Goal: Task Accomplishment & Management: Use online tool/utility

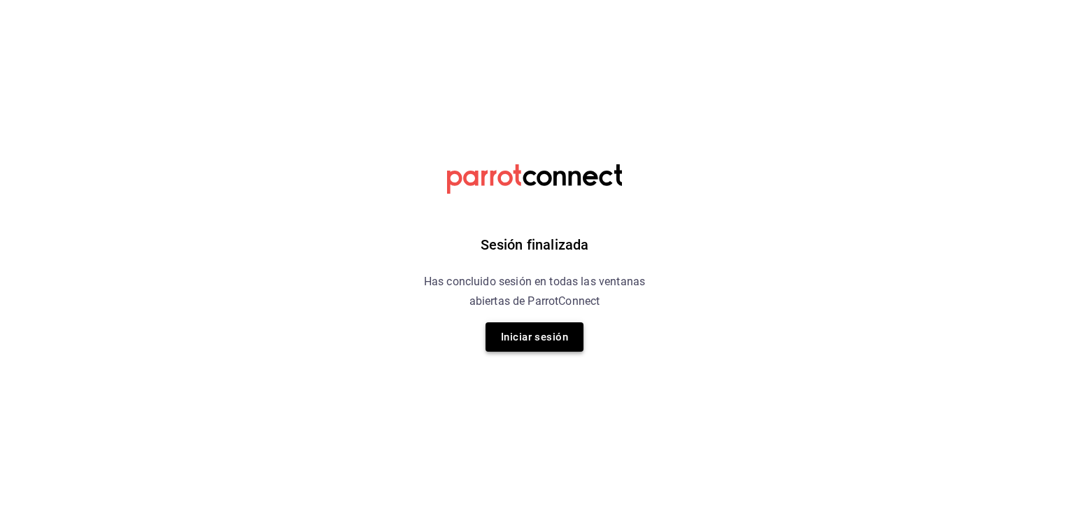
click at [555, 332] on button "Iniciar sesión" at bounding box center [534, 336] width 98 height 29
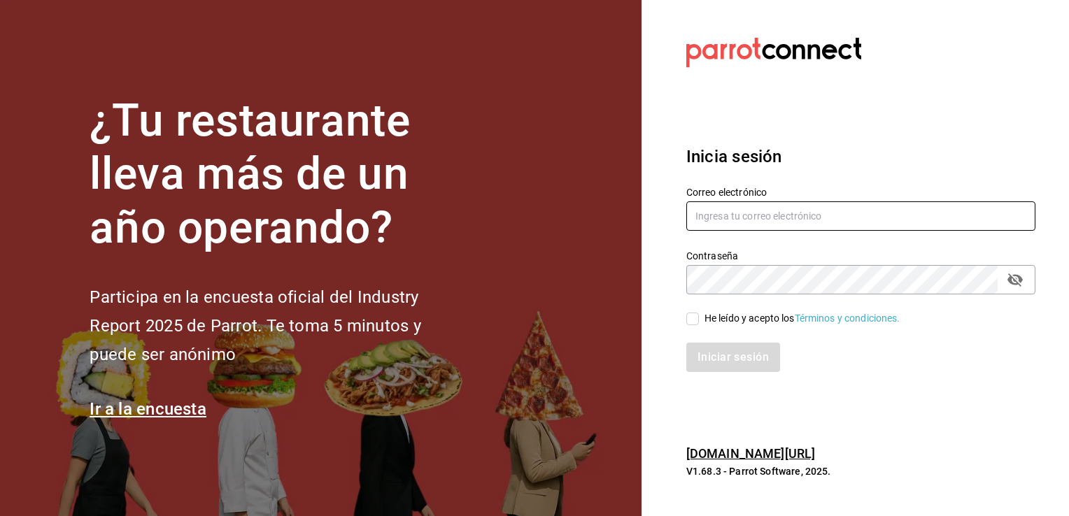
type input "[EMAIL_ADDRESS][DOMAIN_NAME]"
click at [712, 315] on div "He leído y acepto los Términos y condiciones." at bounding box center [802, 318] width 196 height 15
click at [699, 315] on input "He leído y acepto los Términos y condiciones." at bounding box center [692, 319] width 13 height 13
checkbox input "true"
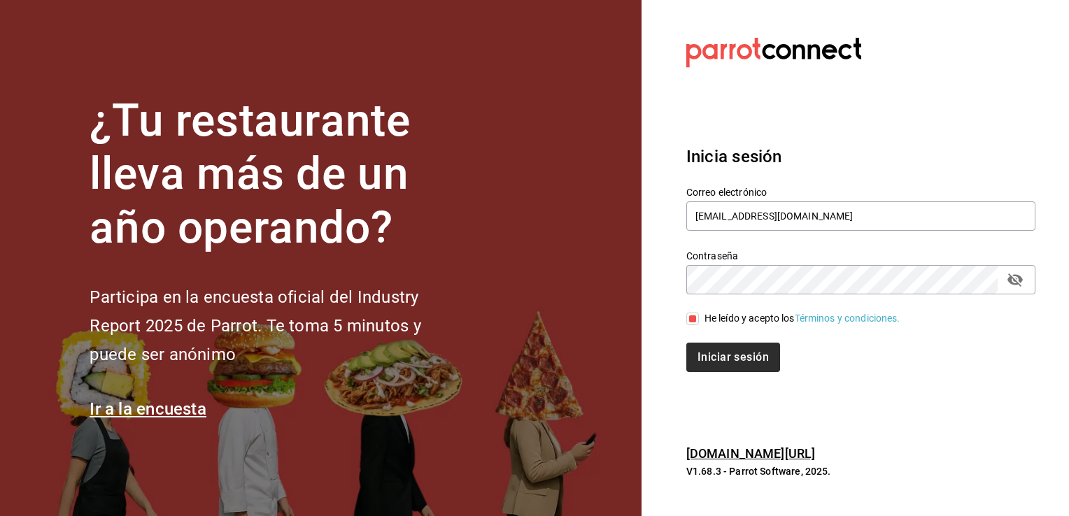
drag, startPoint x: 711, startPoint y: 334, endPoint x: 721, endPoint y: 351, distance: 19.4
click at [711, 334] on div "Iniciar sesión" at bounding box center [852, 349] width 366 height 46
click at [722, 352] on button "Iniciar sesión" at bounding box center [733, 357] width 95 height 29
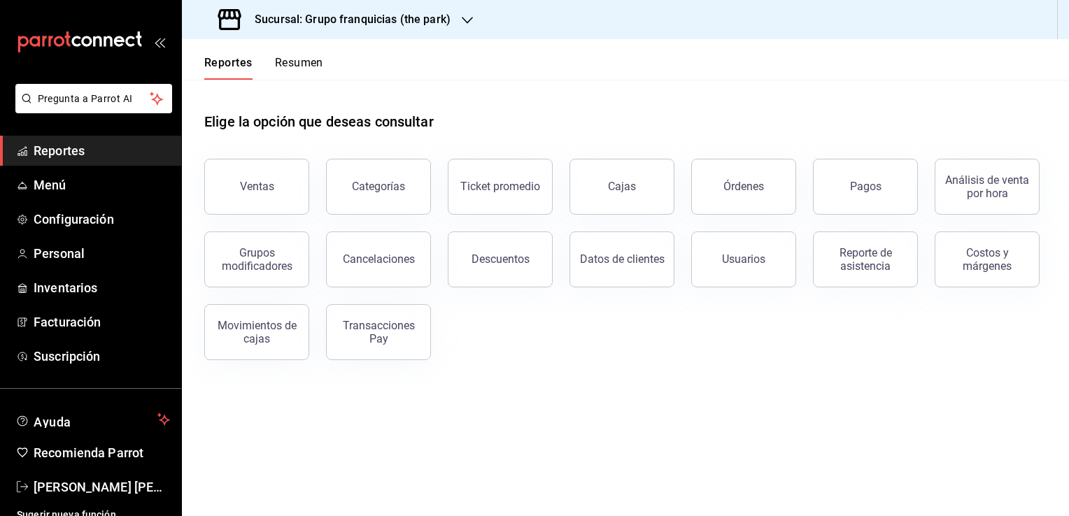
click at [440, 16] on h3 "Sucursal: Grupo franquicias (the park)" at bounding box center [346, 19] width 207 height 17
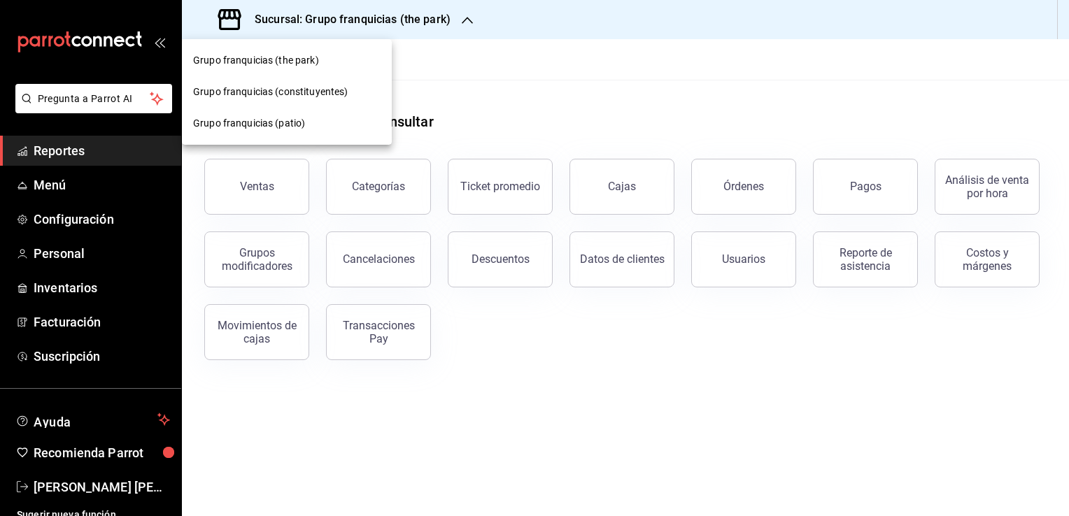
click at [291, 129] on span "Grupo franquicias (patio)" at bounding box center [249, 123] width 112 height 15
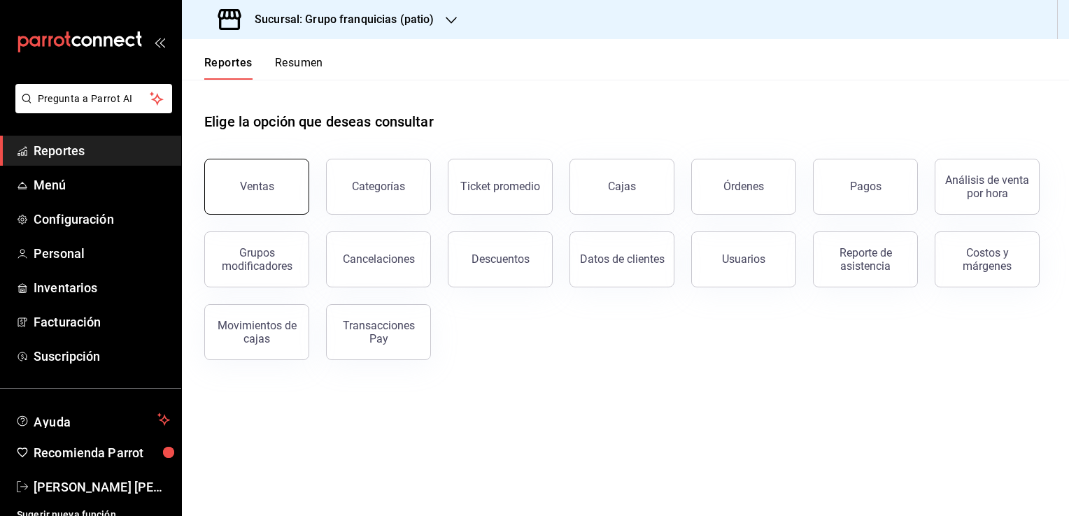
click at [274, 178] on button "Ventas" at bounding box center [256, 187] width 105 height 56
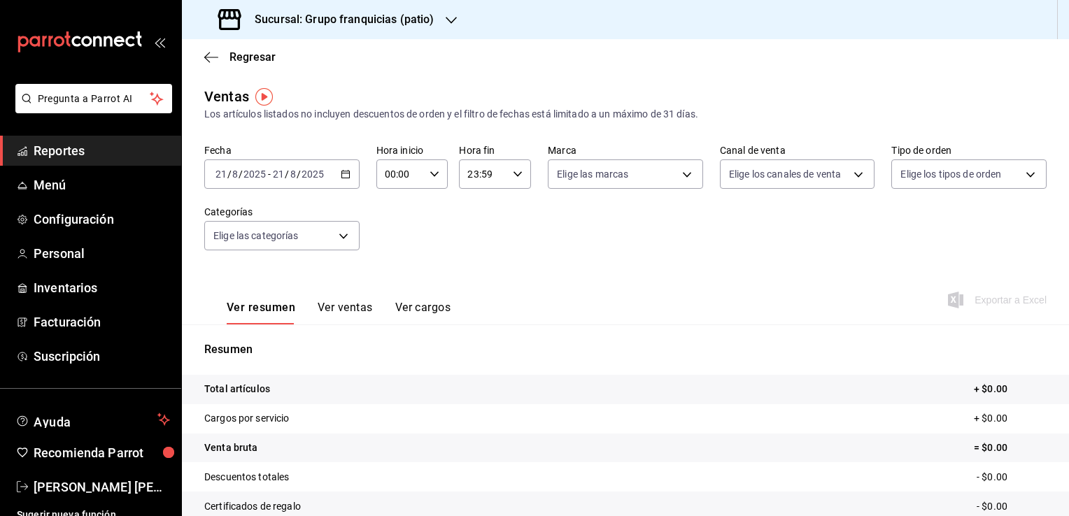
click at [342, 180] on div "2025-08-21 21 / 8 / 2025 - 2025-08-21 21 / 8 / 2025" at bounding box center [281, 173] width 155 height 29
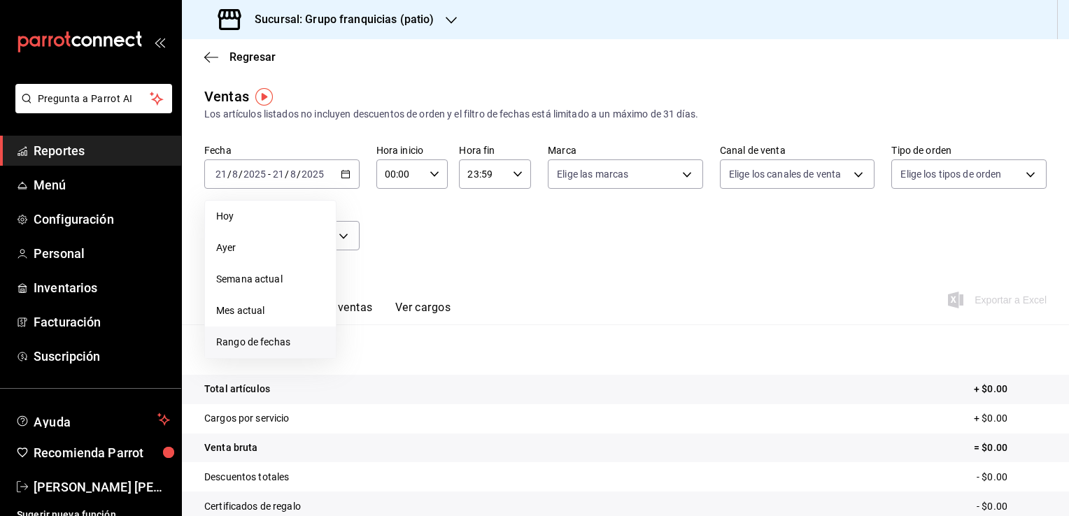
click at [245, 341] on span "Rango de fechas" at bounding box center [270, 342] width 108 height 15
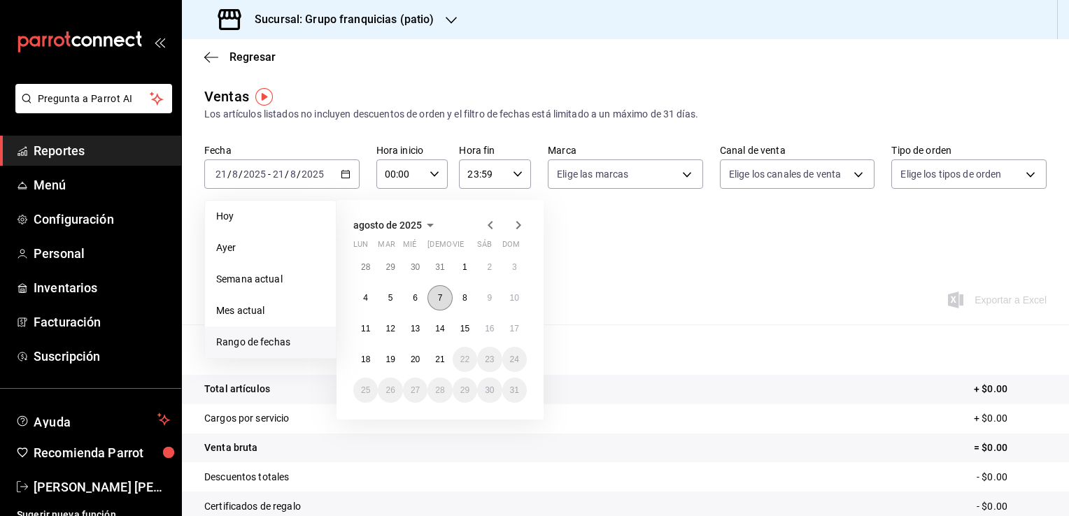
click at [440, 293] on abbr "7" at bounding box center [440, 298] width 5 height 10
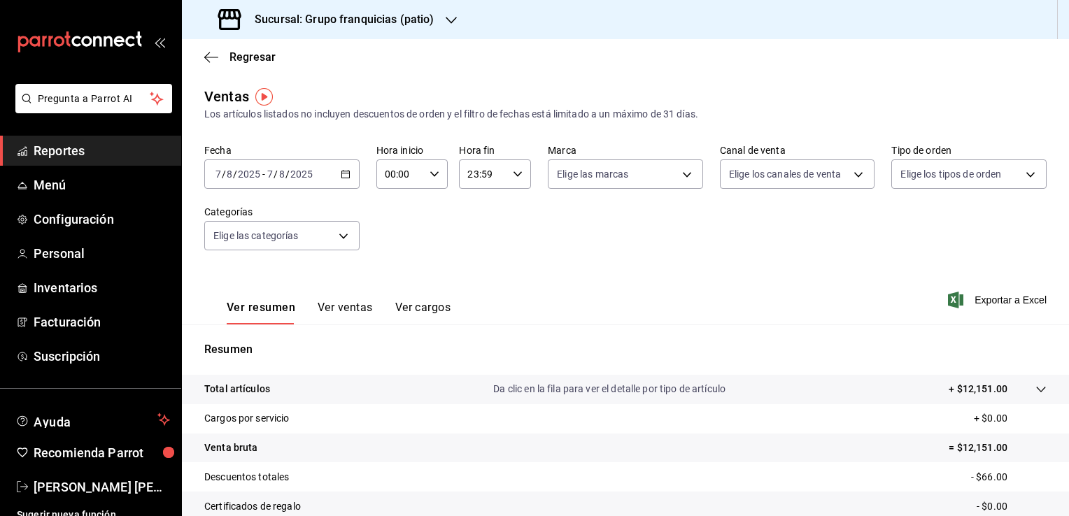
click at [333, 180] on div "2025-08-07 7 / 8 / 2025 - 2025-08-07 7 / 8 / 2025" at bounding box center [281, 173] width 155 height 29
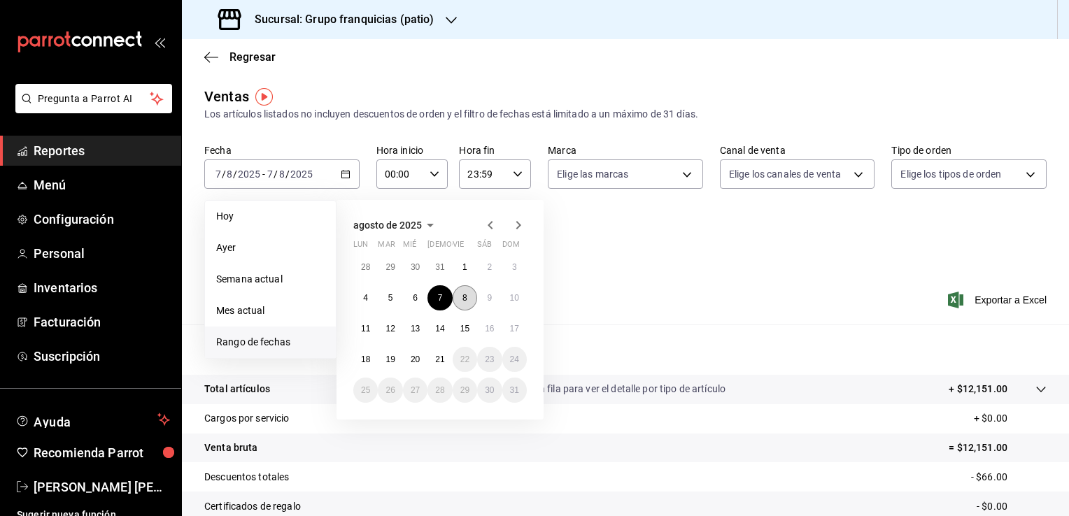
click at [457, 300] on button "8" at bounding box center [465, 297] width 24 height 25
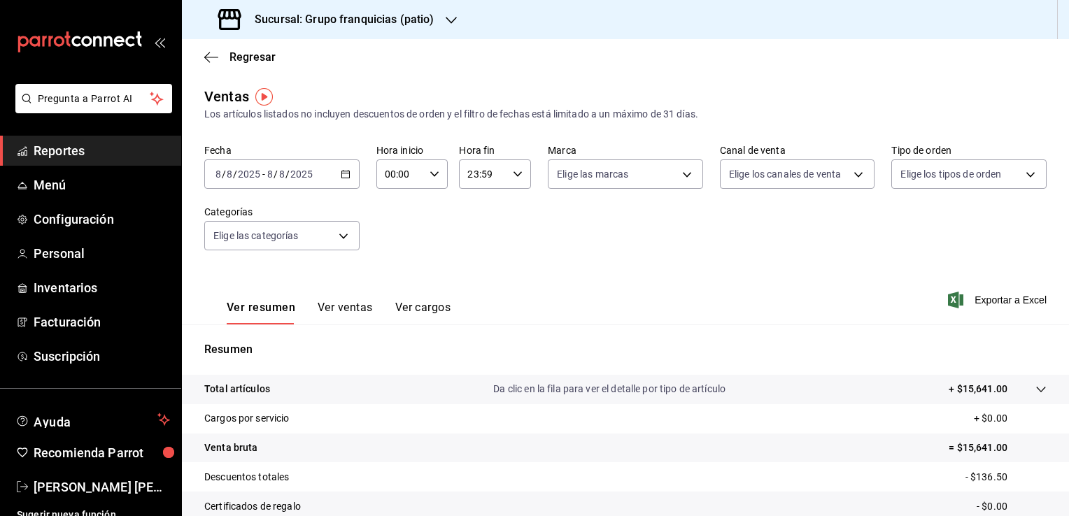
click at [331, 179] on div "2025-08-08 8 / 8 / 2025 - 2025-08-08 8 / 8 / 2025" at bounding box center [281, 173] width 155 height 29
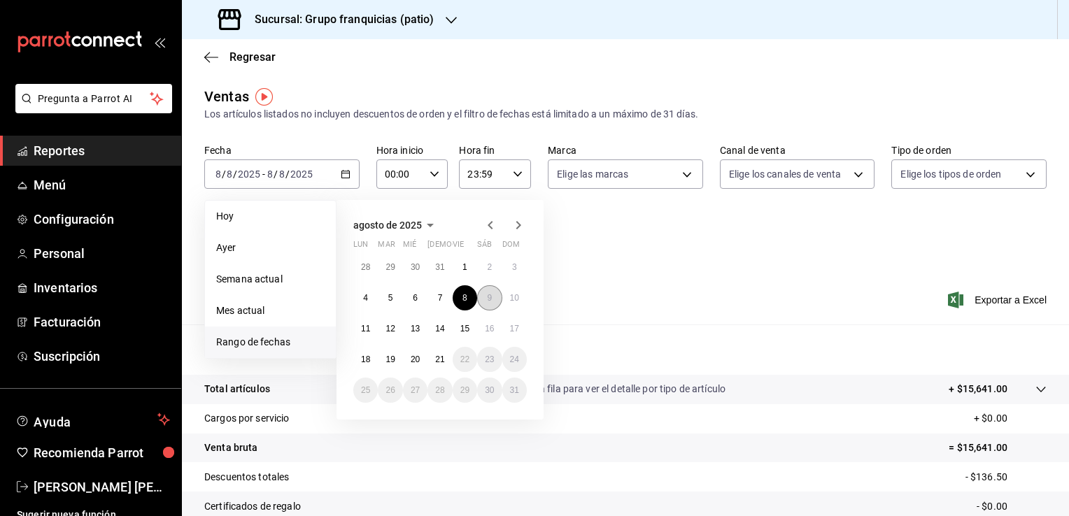
click at [492, 294] on button "9" at bounding box center [489, 297] width 24 height 25
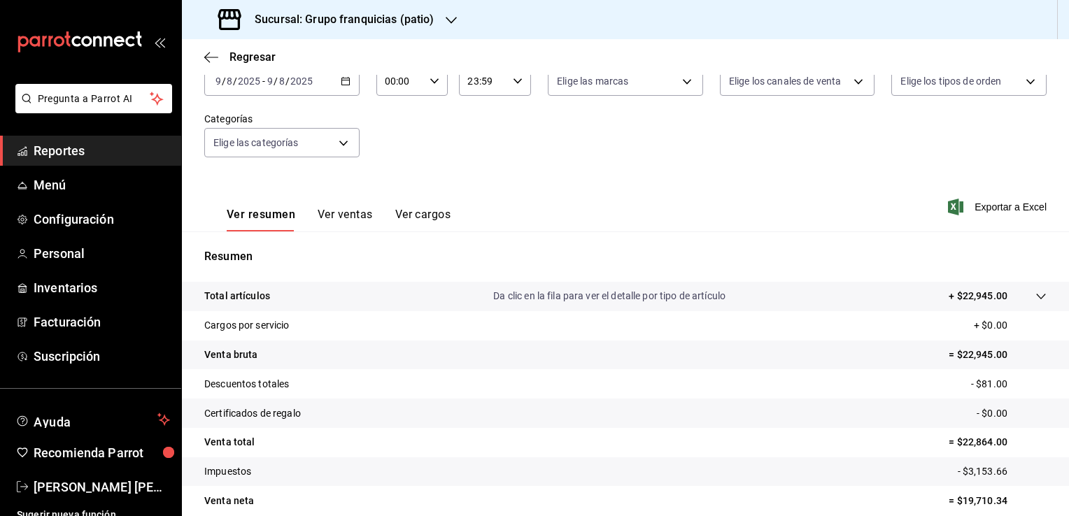
scroll to position [70, 0]
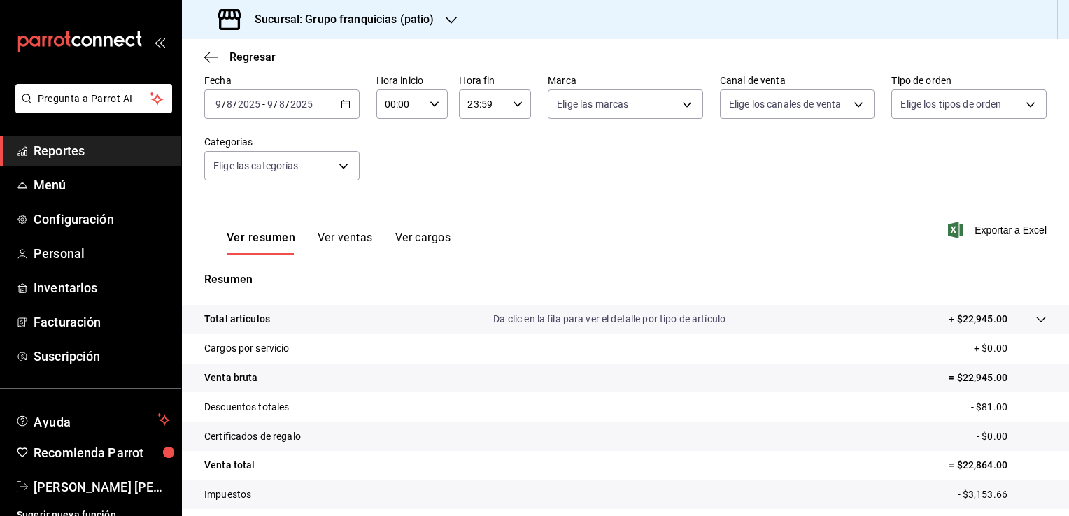
click at [344, 108] on \(Stroke\) "button" at bounding box center [345, 105] width 8 height 8
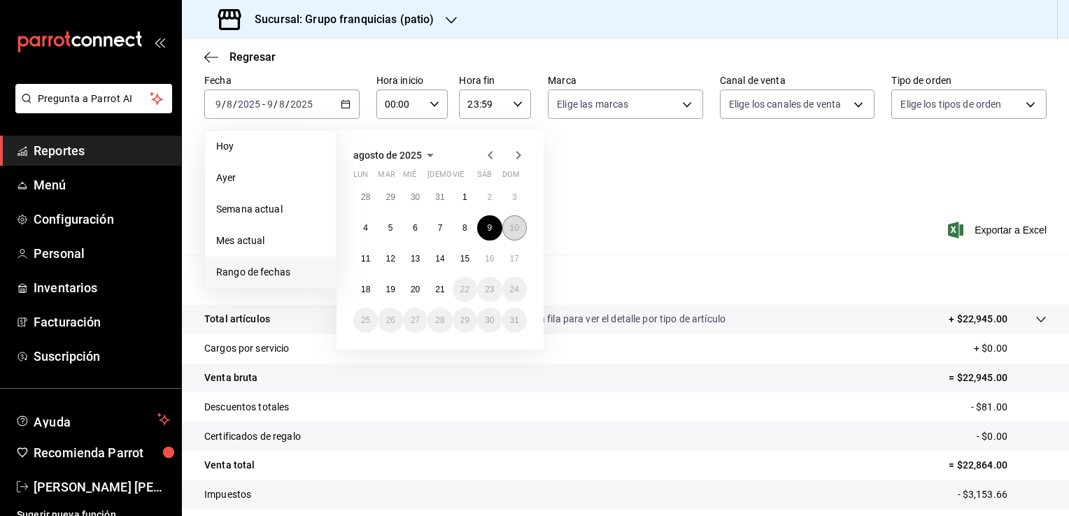
click at [511, 226] on abbr "10" at bounding box center [514, 228] width 9 height 10
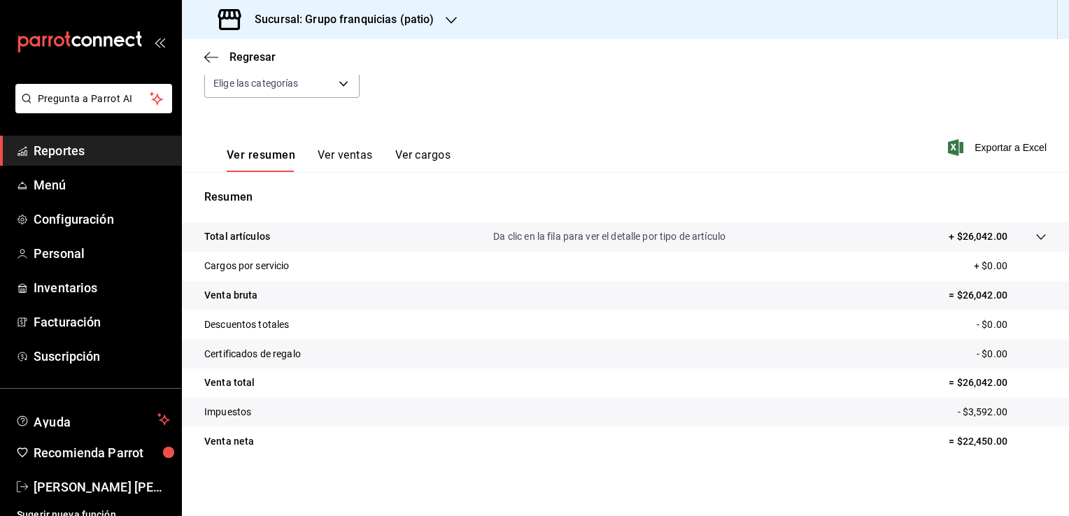
scroll to position [154, 0]
click at [392, 15] on h3 "Sucursal: Grupo franquicias (patio)" at bounding box center [338, 19] width 191 height 17
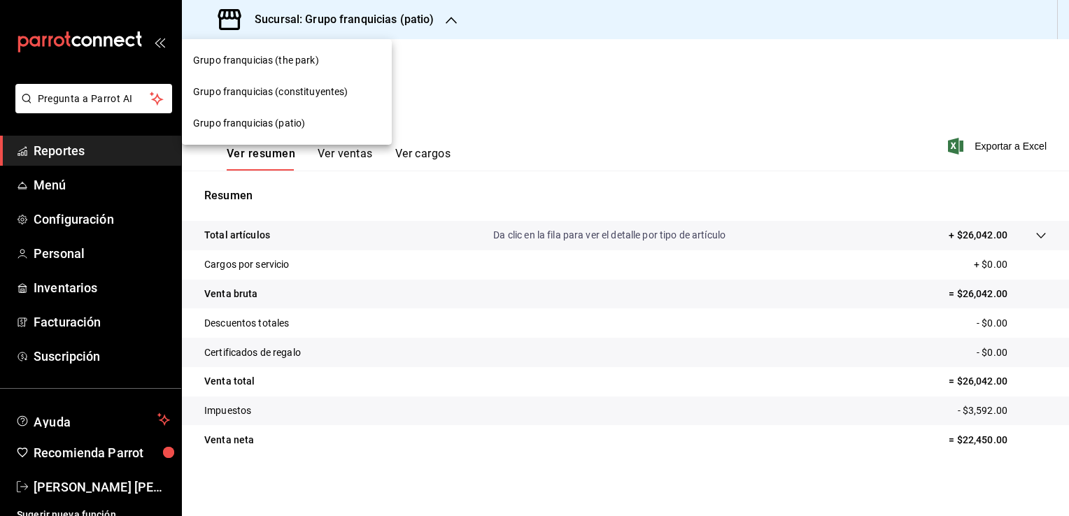
click at [448, 24] on div at bounding box center [534, 258] width 1069 height 516
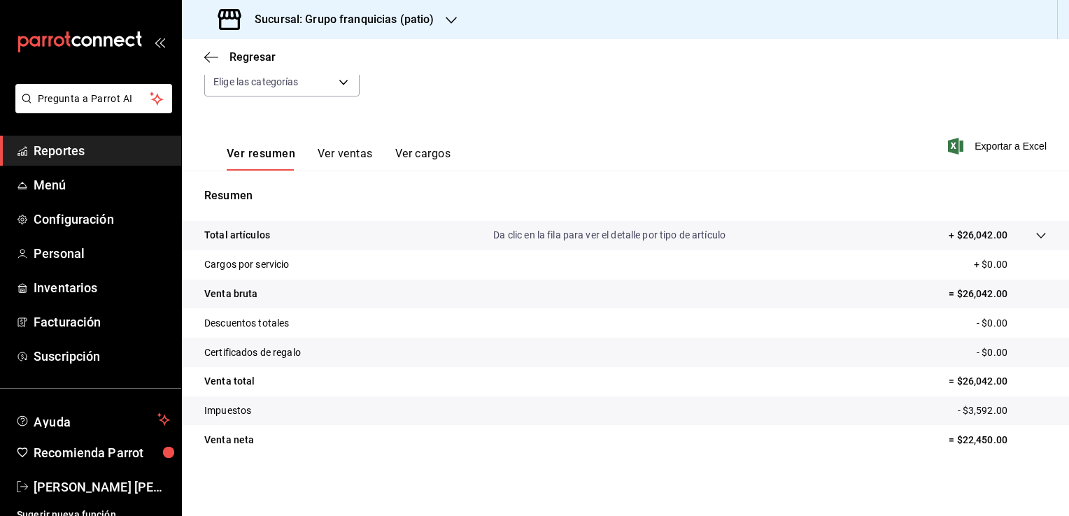
click at [367, 21] on h3 "Sucursal: Grupo franquicias (patio)" at bounding box center [338, 19] width 191 height 17
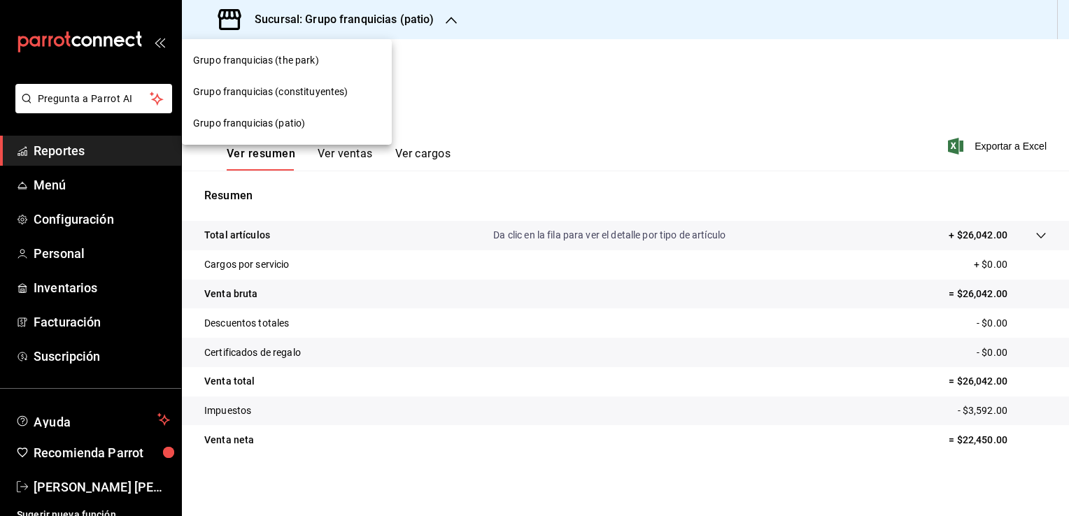
click at [225, 55] on span "Grupo franquicias (the park)" at bounding box center [256, 60] width 126 height 15
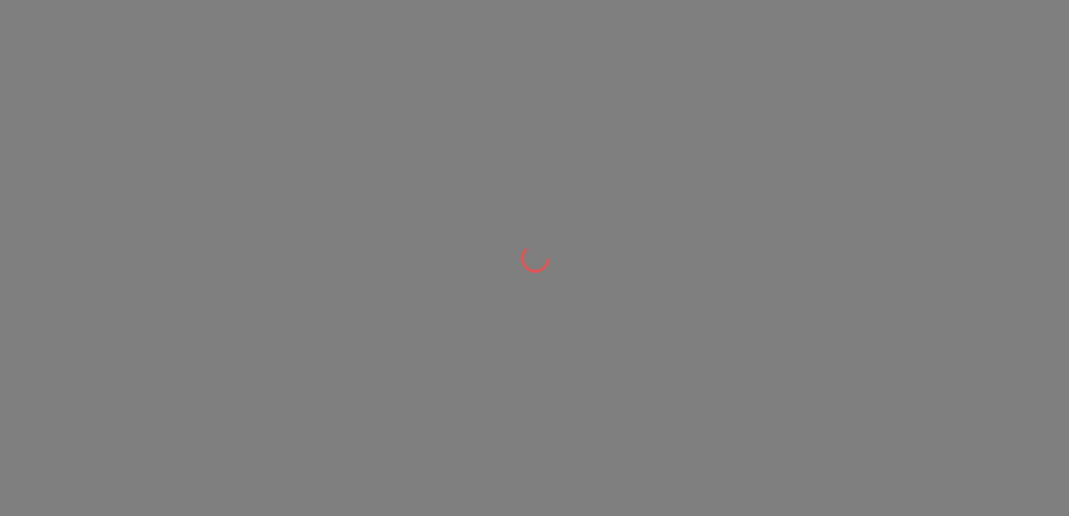
click at [207, 55] on div at bounding box center [534, 258] width 1069 height 516
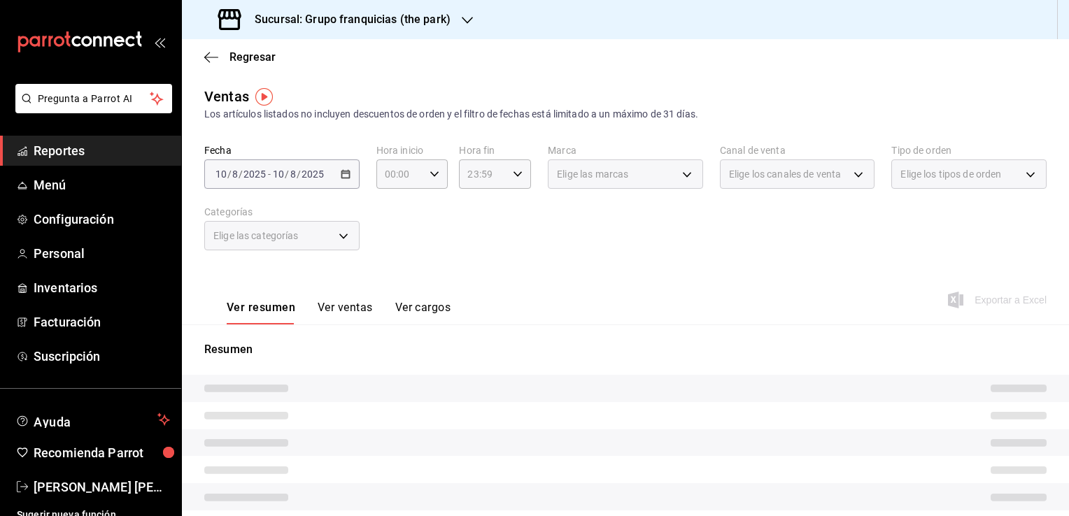
click at [388, 15] on h3 "Sucursal: Grupo franquicias (the park)" at bounding box center [346, 19] width 207 height 17
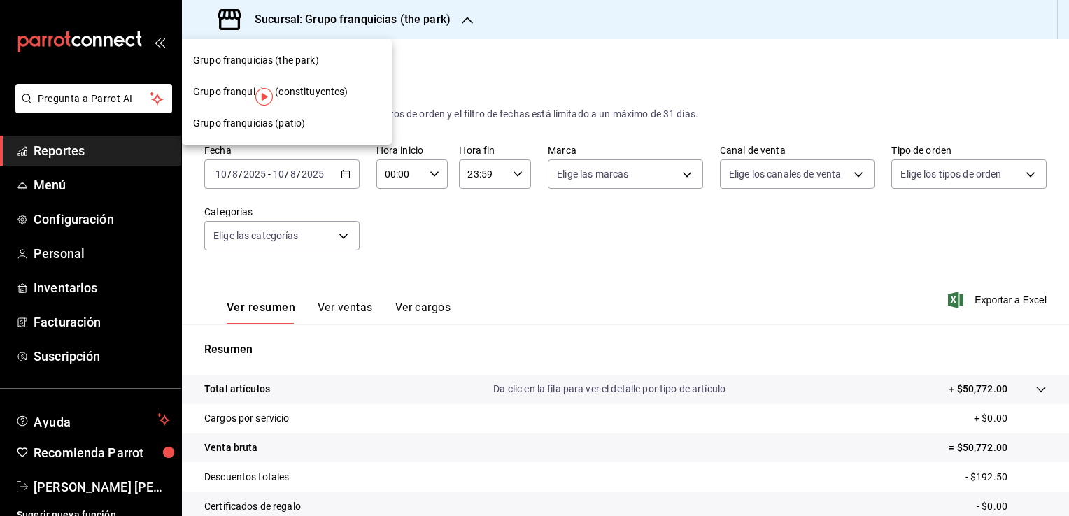
click at [211, 53] on span "Grupo franquicias (the park)" at bounding box center [256, 60] width 126 height 15
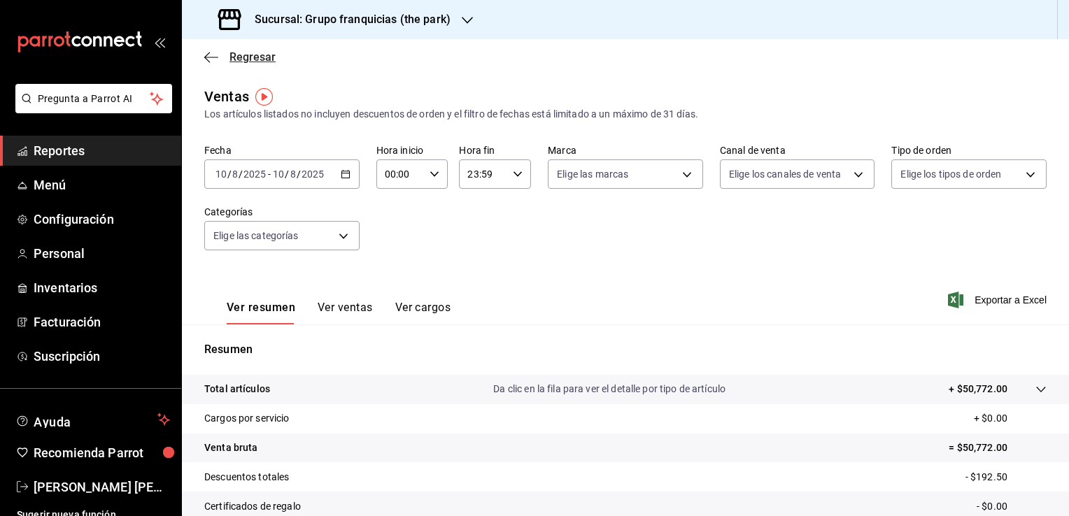
click at [210, 57] on icon "button" at bounding box center [211, 57] width 14 height 1
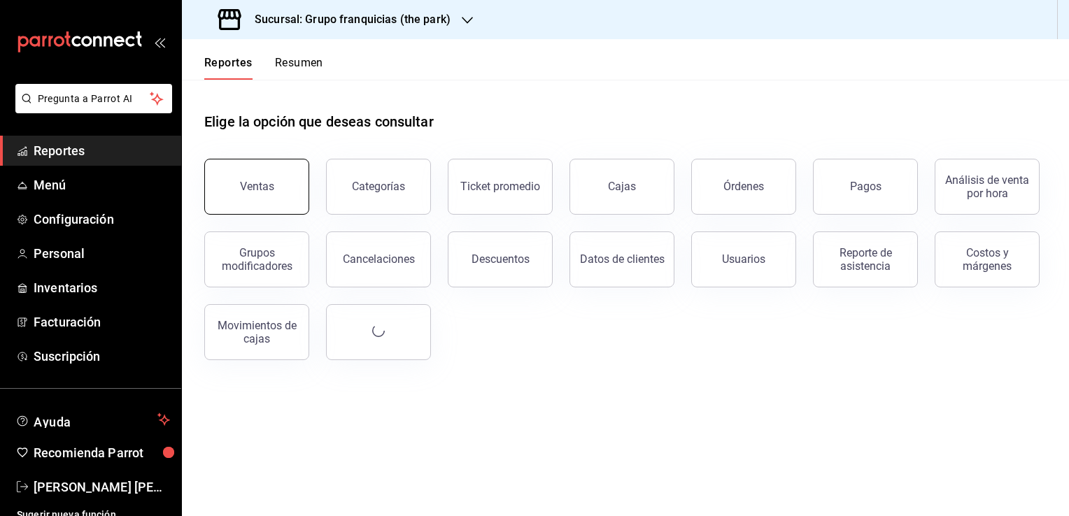
click at [255, 208] on button "Ventas" at bounding box center [256, 187] width 105 height 56
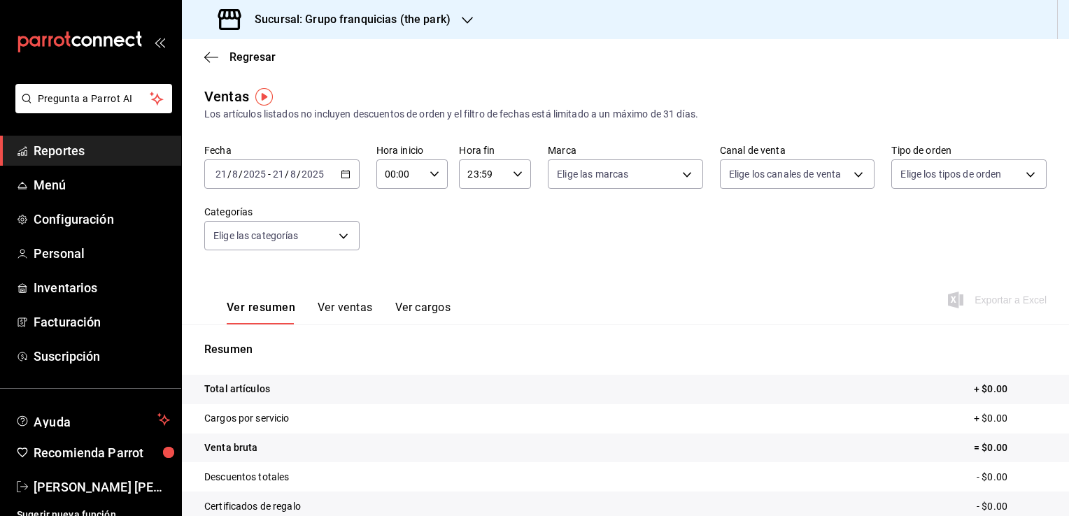
click at [431, 10] on div "Sucursal: Grupo franquicias (the park)" at bounding box center [335, 19] width 285 height 39
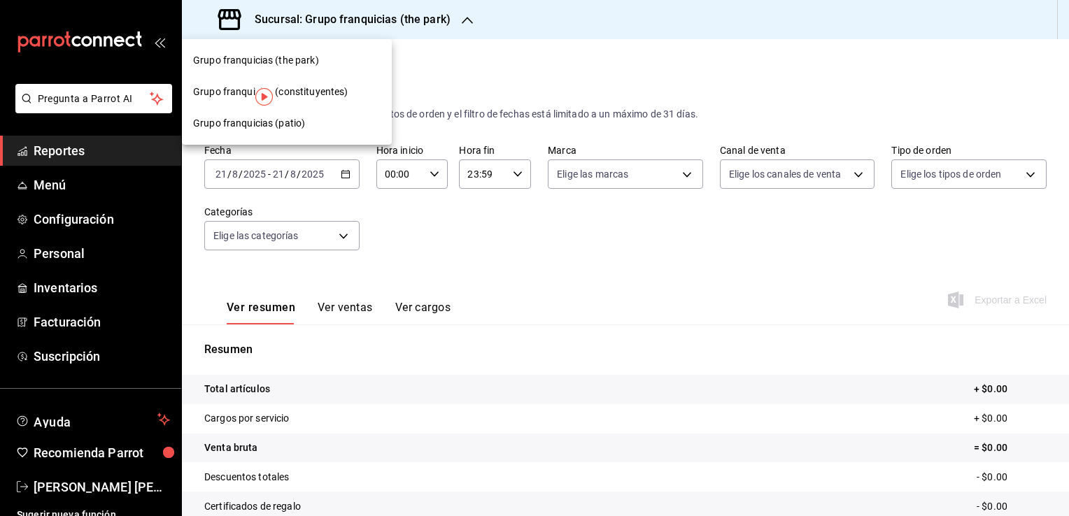
click at [304, 98] on span "Grupo franquicias (constituyentes)" at bounding box center [270, 92] width 155 height 15
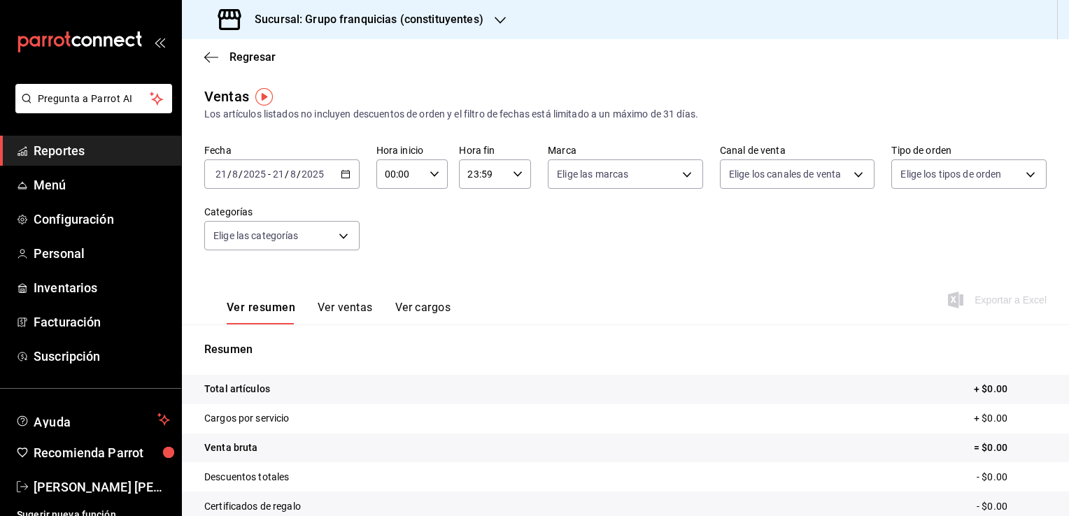
click at [325, 180] on div "2025-08-21 21 / 8 / 2025 - 2025-08-21 21 / 8 / 2025" at bounding box center [281, 173] width 155 height 29
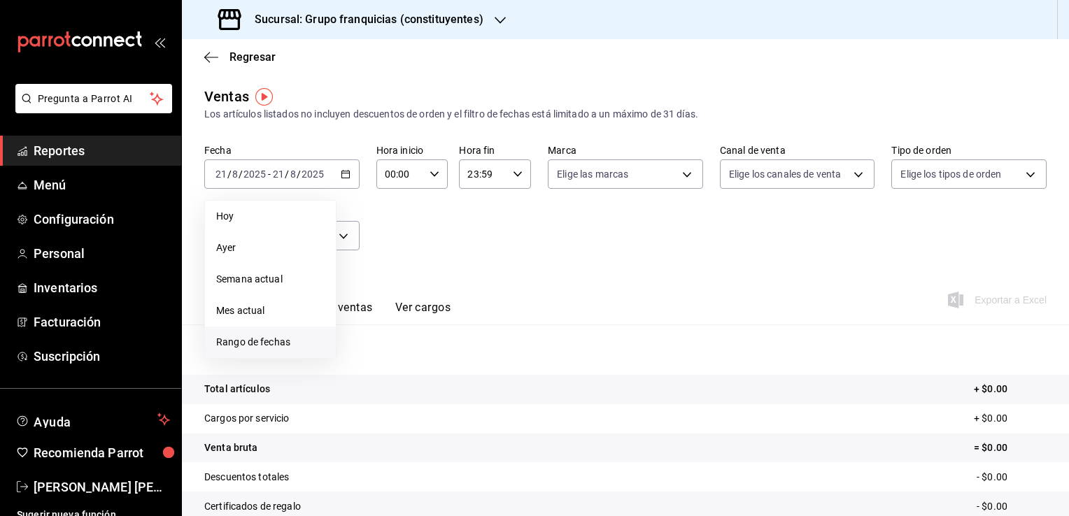
click at [246, 334] on li "Rango de fechas" at bounding box center [270, 342] width 131 height 31
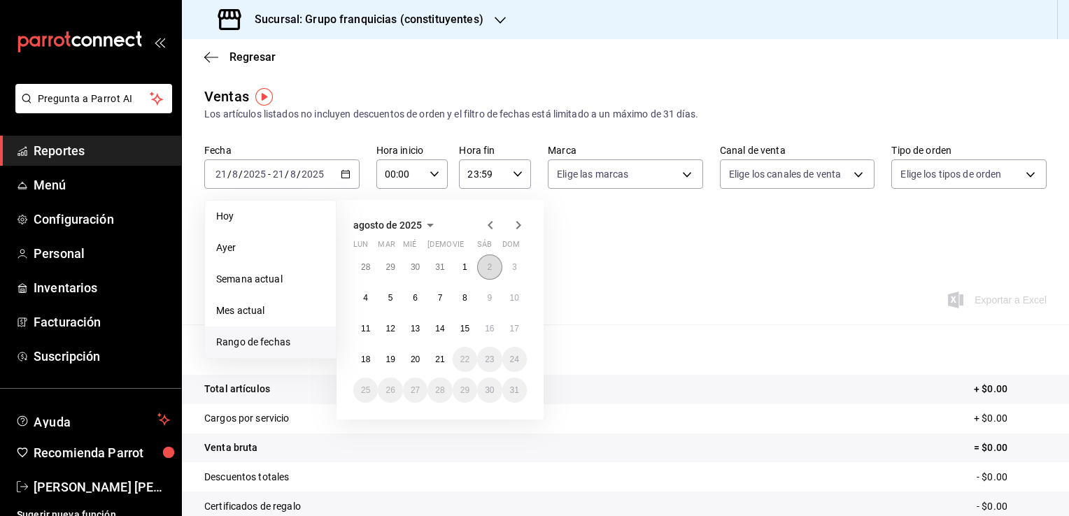
click at [478, 267] on button "2" at bounding box center [489, 267] width 24 height 25
click at [464, 267] on abbr "1" at bounding box center [464, 267] width 5 height 10
click at [464, 267] on div "Ver resumen Ver ventas Ver cargos Exportar a Excel" at bounding box center [625, 295] width 887 height 57
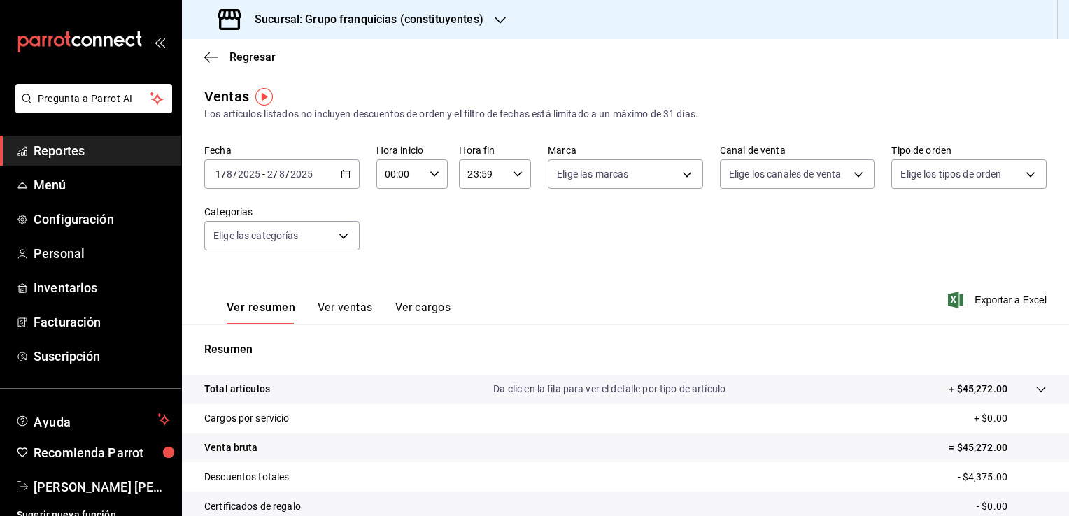
click at [333, 172] on div "2025-08-01 1 / 8 / 2025 - 2025-08-02 2 / 8 / 2025" at bounding box center [281, 173] width 155 height 29
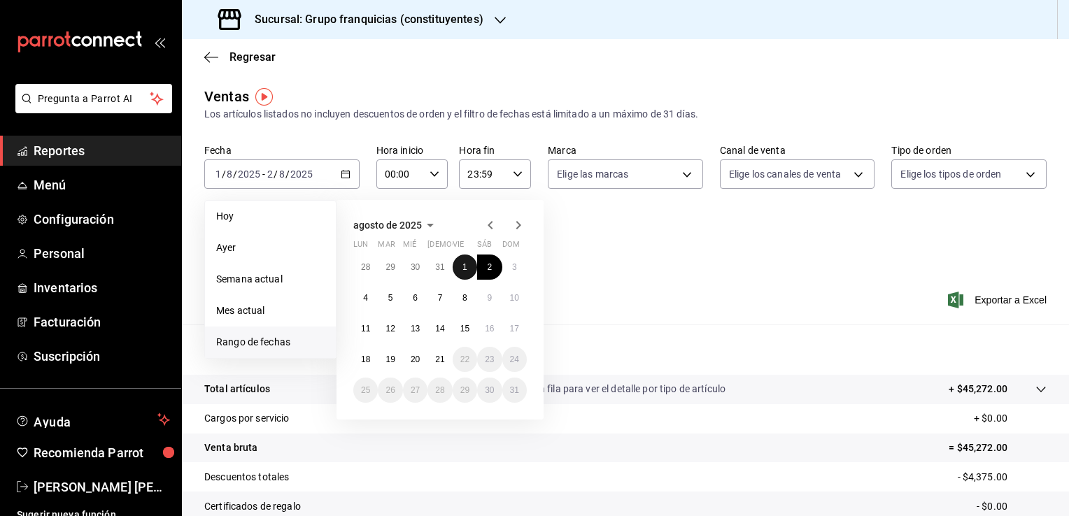
click at [461, 273] on button "1" at bounding box center [465, 267] width 24 height 25
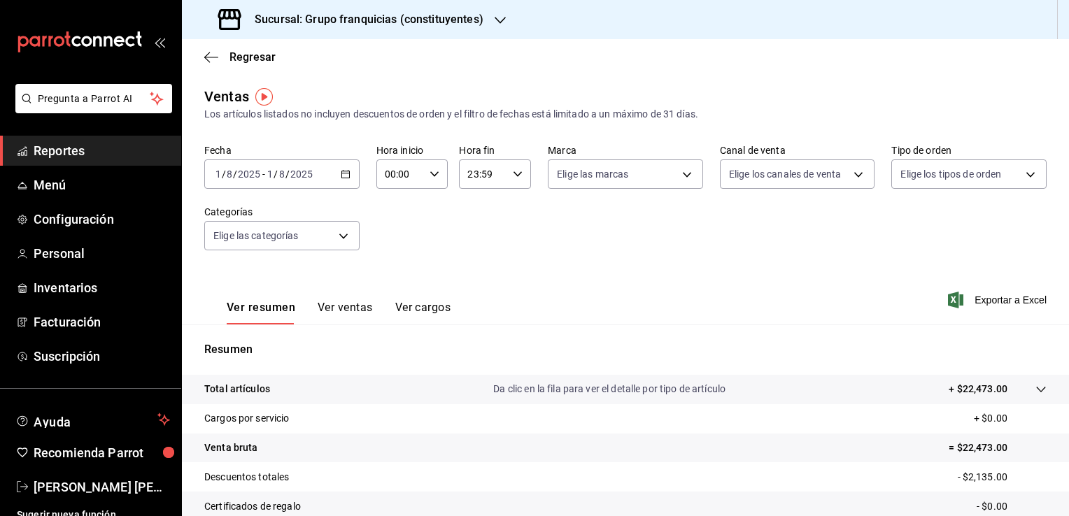
click at [336, 175] on div "2025-08-01 1 / 8 / 2025 - 2025-08-01 1 / 8 / 2025" at bounding box center [281, 173] width 155 height 29
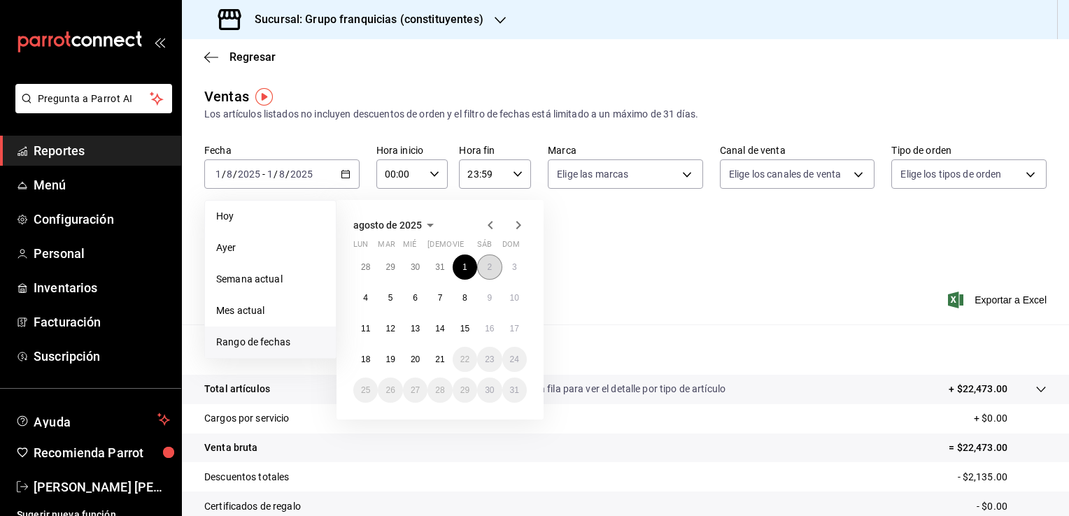
click at [484, 267] on button "2" at bounding box center [489, 267] width 24 height 25
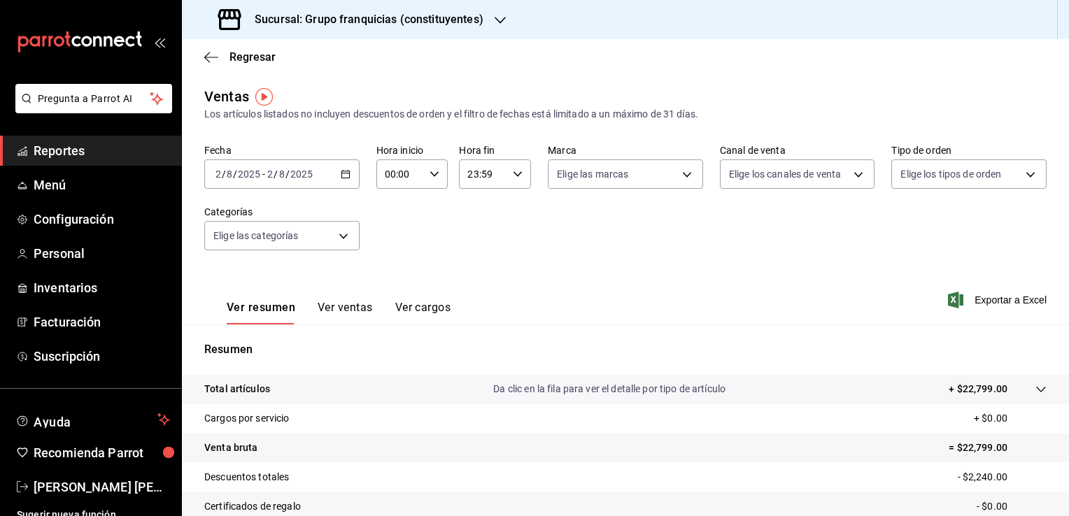
click at [318, 176] on div "2025-08-02 2 / 8 / 2025 - 2025-08-02 2 / 8 / 2025" at bounding box center [281, 173] width 155 height 29
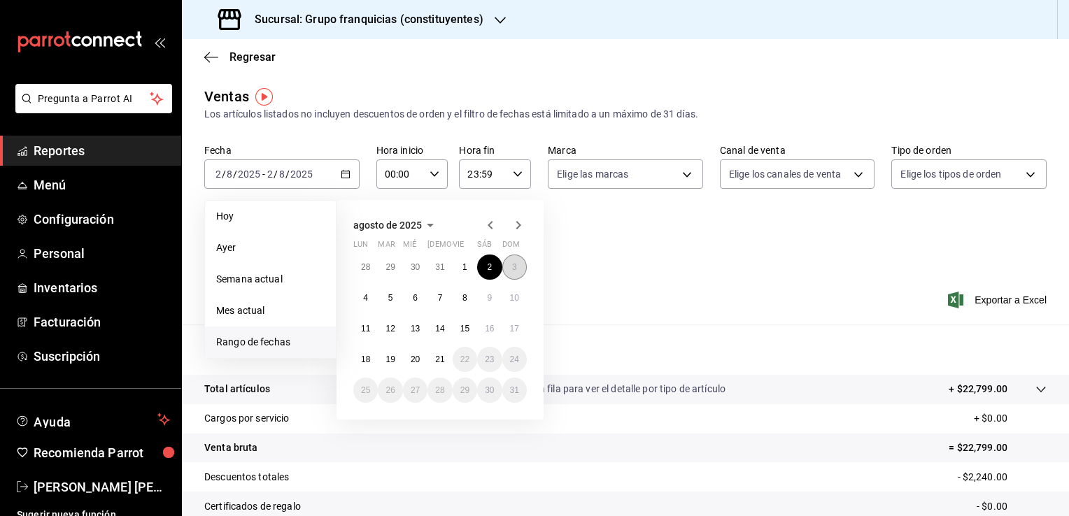
click at [522, 267] on button "3" at bounding box center [514, 267] width 24 height 25
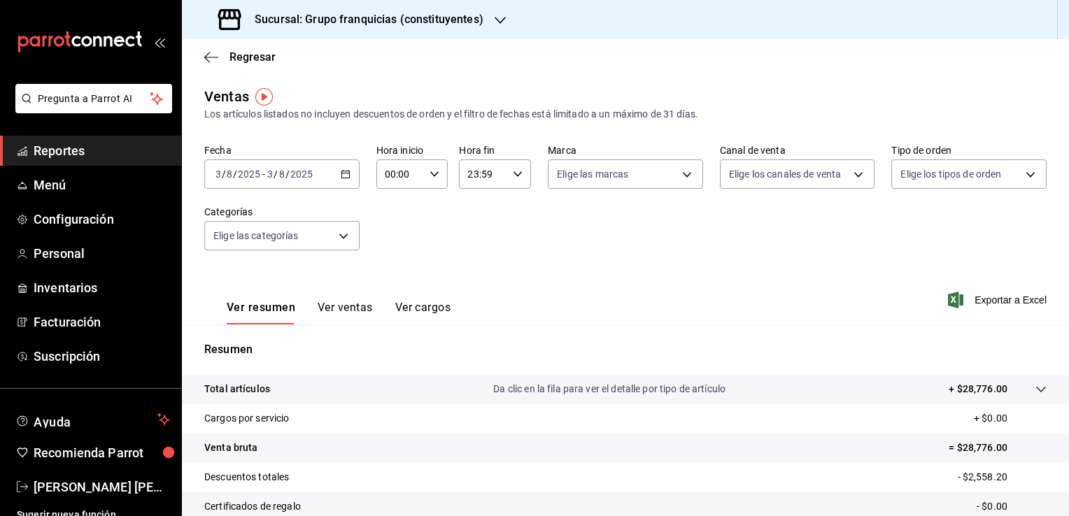
click at [343, 180] on div "2025-08-03 3 / 8 / 2025 - 2025-08-03 3 / 8 / 2025" at bounding box center [281, 173] width 155 height 29
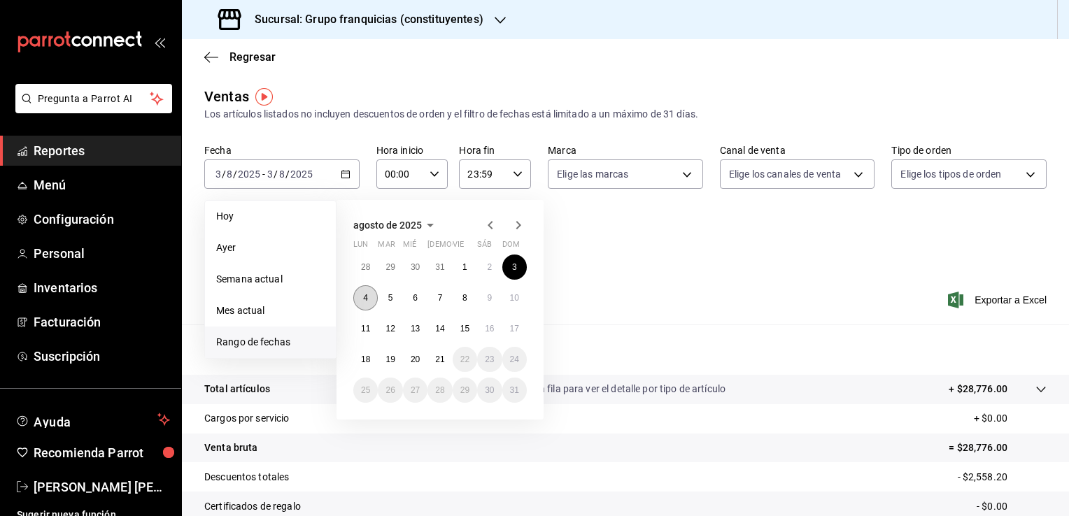
click at [359, 289] on button "4" at bounding box center [365, 297] width 24 height 25
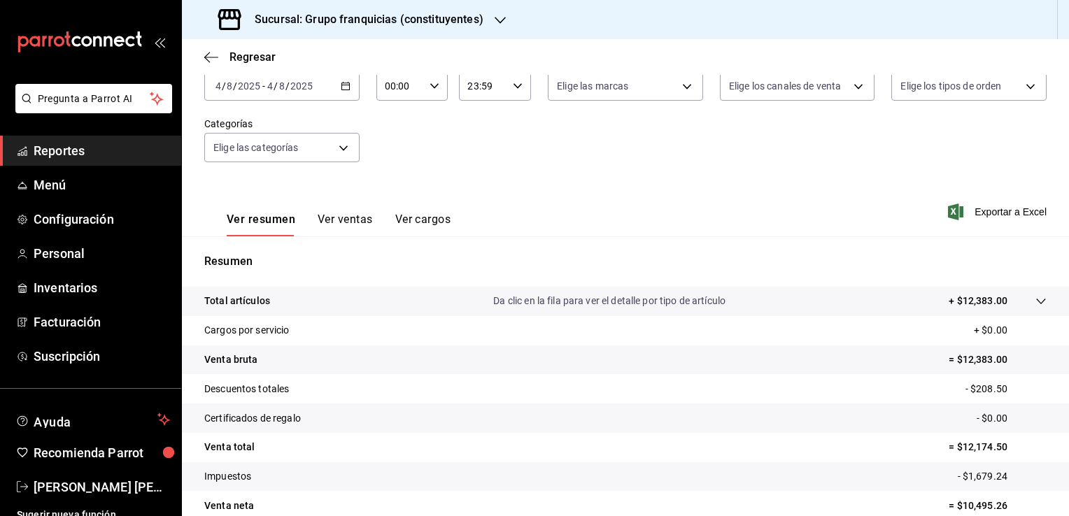
scroll to position [14, 0]
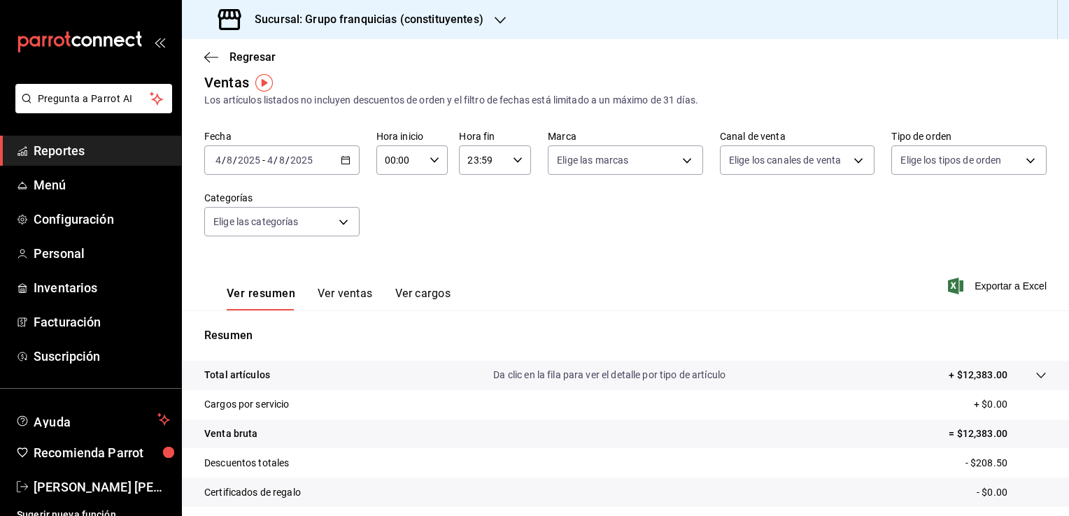
click at [336, 155] on div "2025-08-04 4 / 8 / 2025 - 2025-08-04 4 / 8 / 2025" at bounding box center [281, 159] width 155 height 29
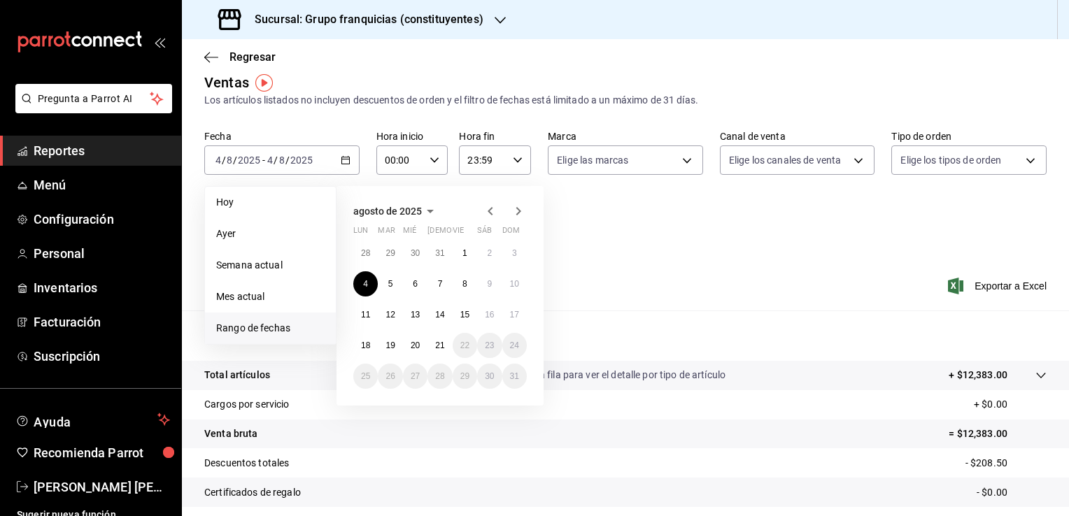
click at [401, 292] on div "28 29 30 31 1 2 3 4 5 6 7 8 9 10 11 12 13 14 15 16 17 18 19 20 21 22 23 24 25 2…" at bounding box center [439, 315] width 173 height 148
click at [393, 290] on button "5" at bounding box center [390, 283] width 24 height 25
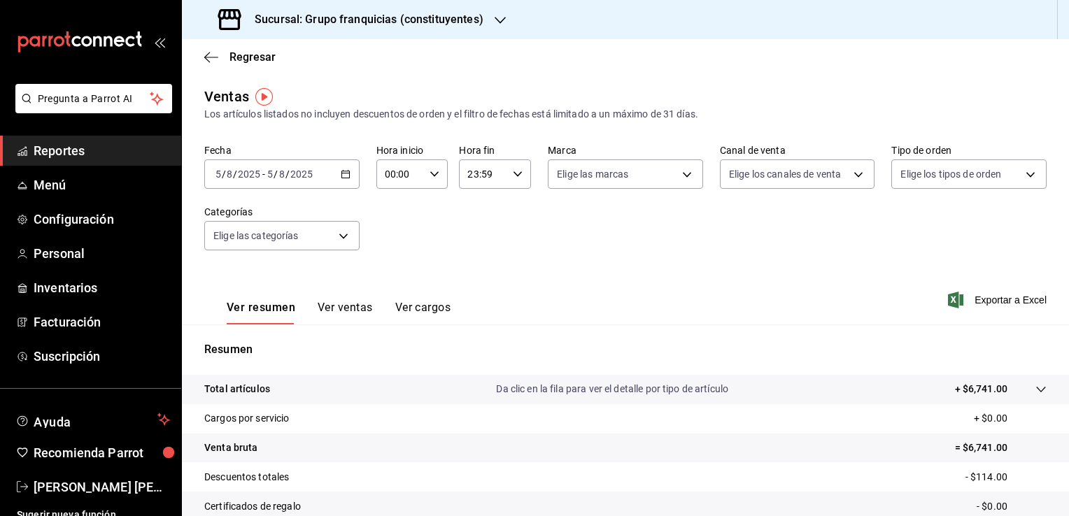
click at [327, 175] on div "2025-08-05 5 / 8 / 2025 - 2025-08-05 5 / 8 / 2025" at bounding box center [281, 173] width 155 height 29
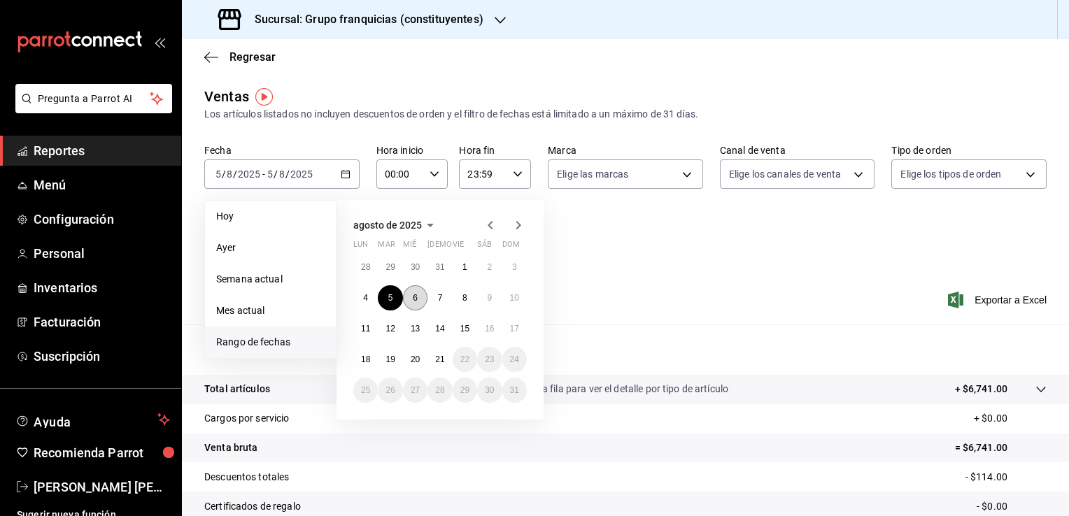
click at [417, 303] on button "6" at bounding box center [415, 297] width 24 height 25
click at [418, 303] on button "6" at bounding box center [415, 297] width 24 height 25
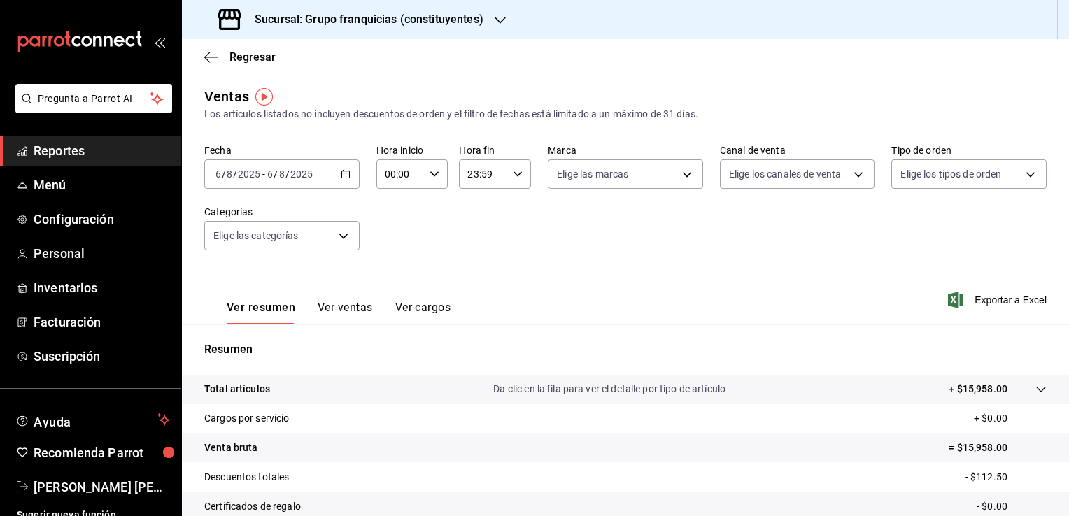
click at [343, 180] on div "2025-08-06 6 / 8 / 2025 - 2025-08-06 6 / 8 / 2025" at bounding box center [281, 173] width 155 height 29
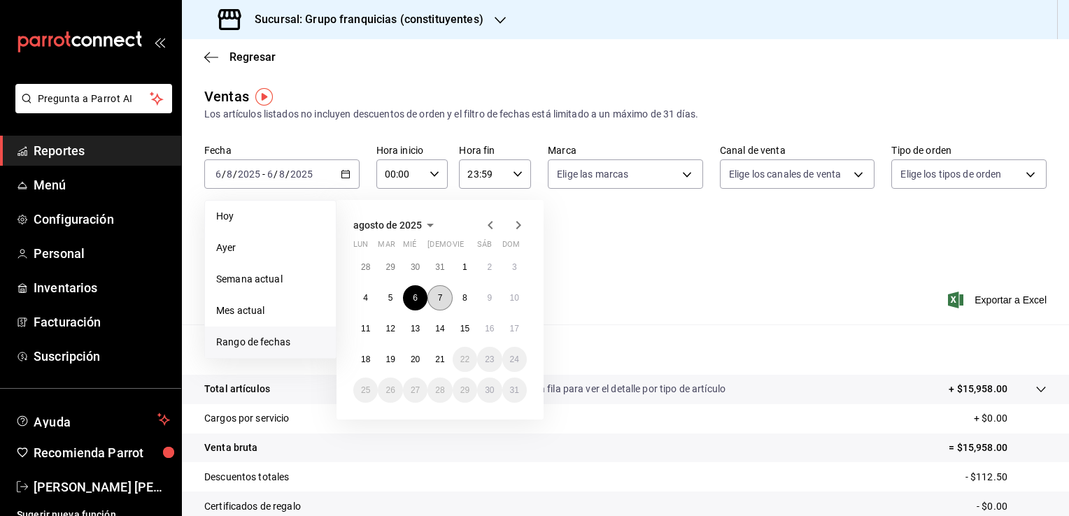
click at [441, 297] on abbr "7" at bounding box center [440, 298] width 5 height 10
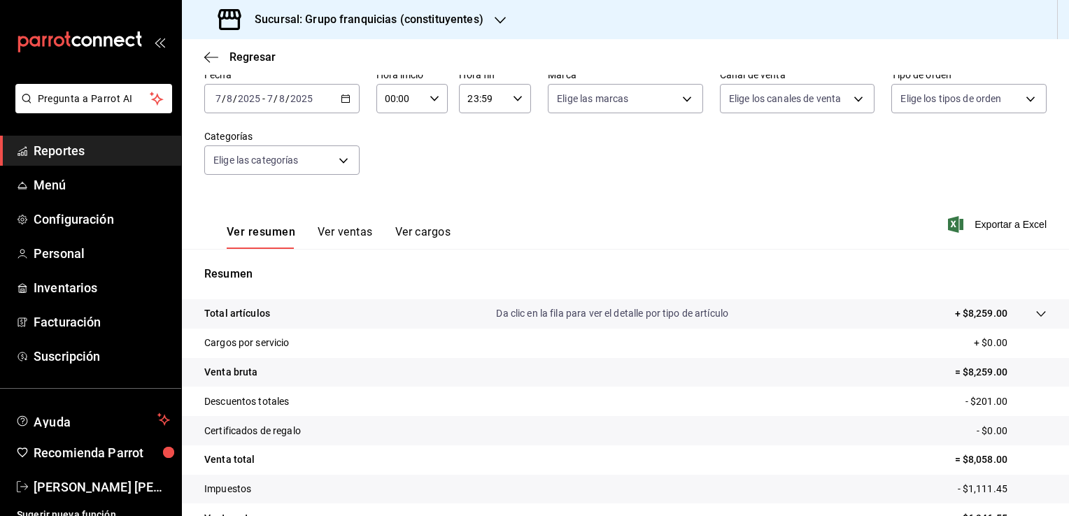
scroll to position [14, 0]
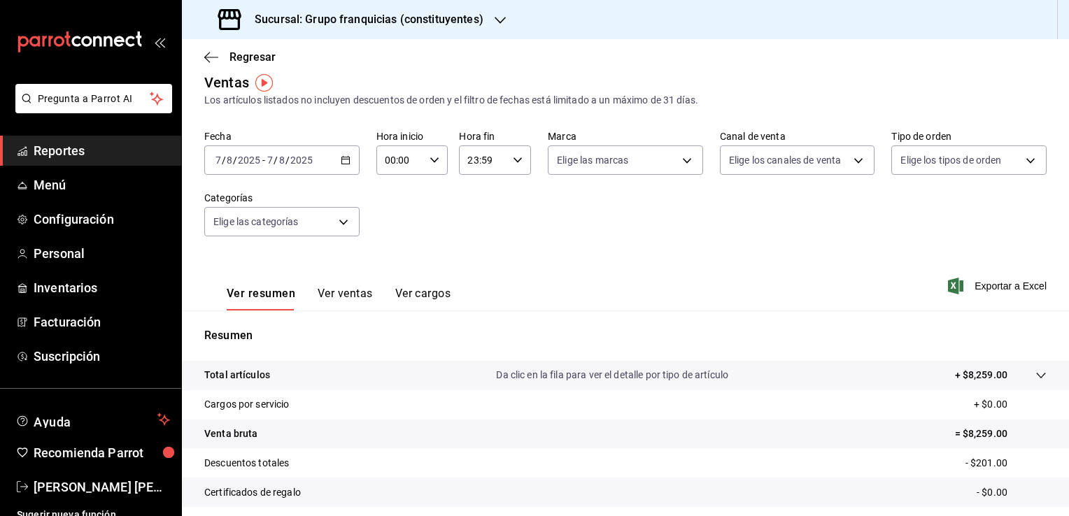
click at [344, 164] on \(Stroke\) "button" at bounding box center [345, 161] width 8 height 8
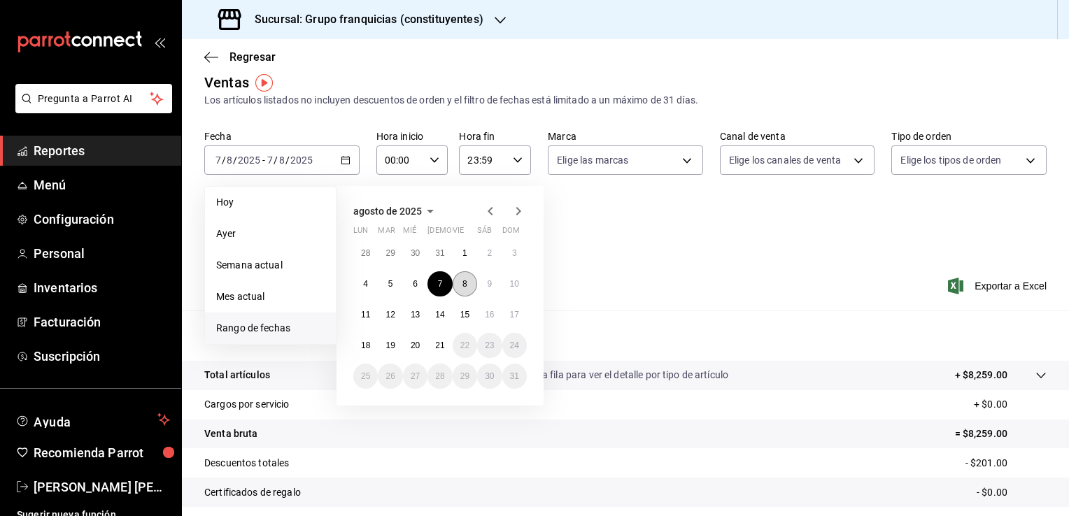
click at [468, 282] on button "8" at bounding box center [465, 283] width 24 height 25
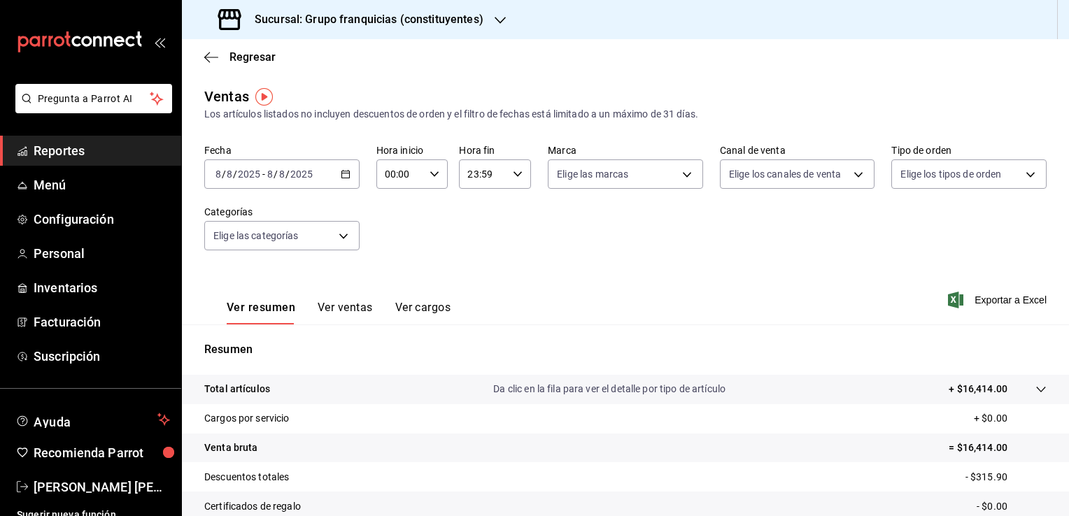
click at [330, 178] on div "2025-08-08 8 / 8 / 2025 - 2025-08-08 8 / 8 / 2025" at bounding box center [281, 173] width 155 height 29
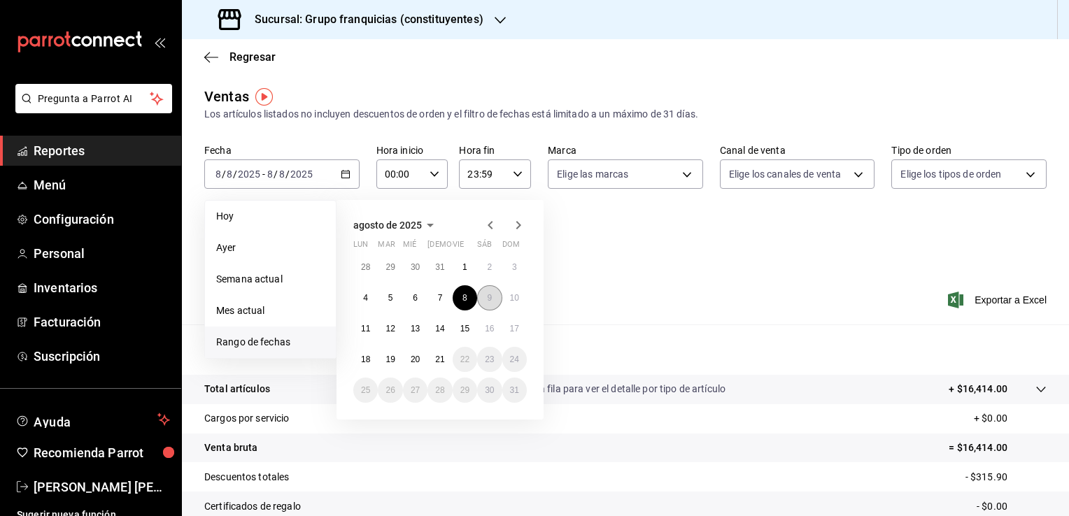
click at [485, 304] on button "9" at bounding box center [489, 297] width 24 height 25
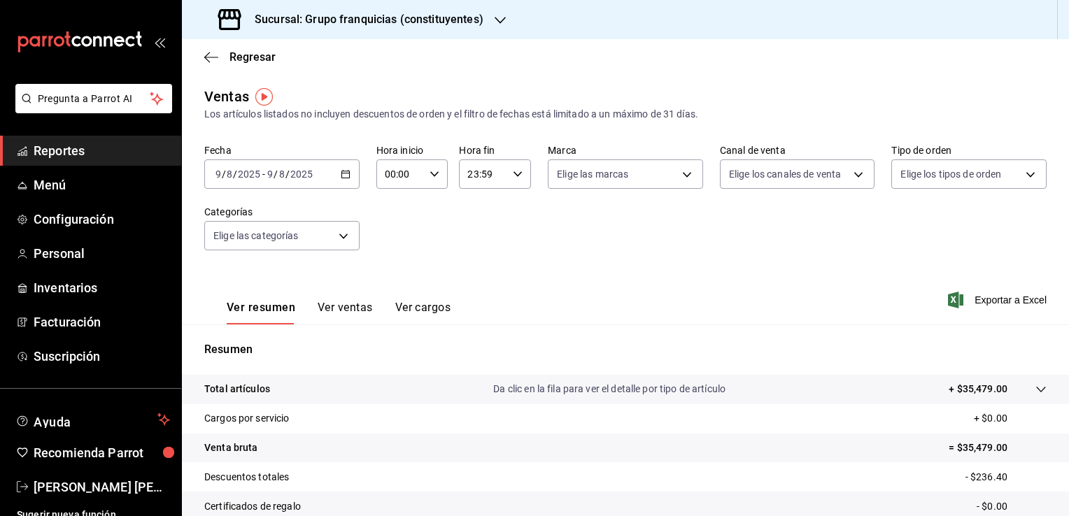
click at [349, 167] on div "2025-08-09 9 / 8 / 2025 - 2025-08-09 9 / 8 / 2025" at bounding box center [281, 173] width 155 height 29
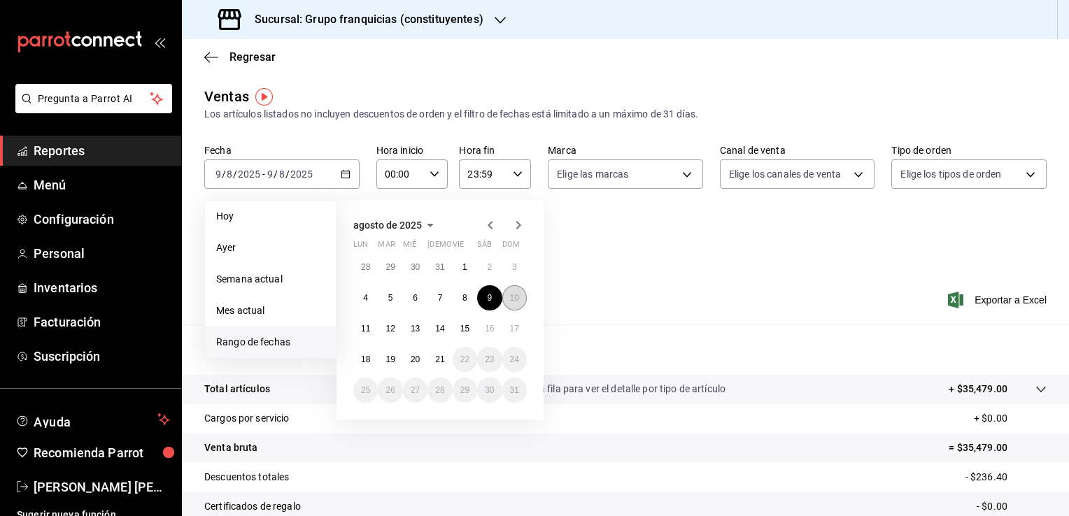
click at [510, 304] on button "10" at bounding box center [514, 297] width 24 height 25
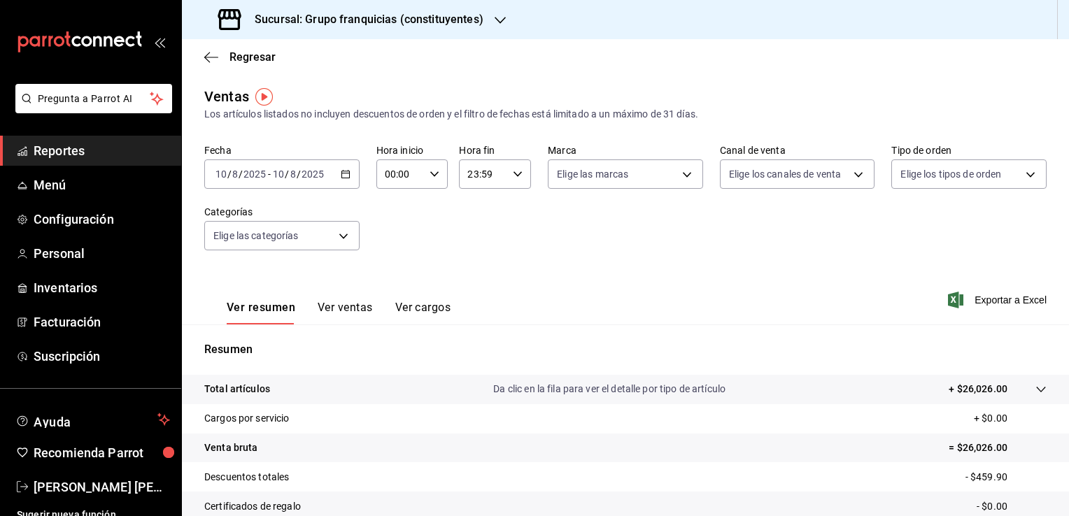
click at [343, 177] on icon "button" at bounding box center [346, 174] width 10 height 10
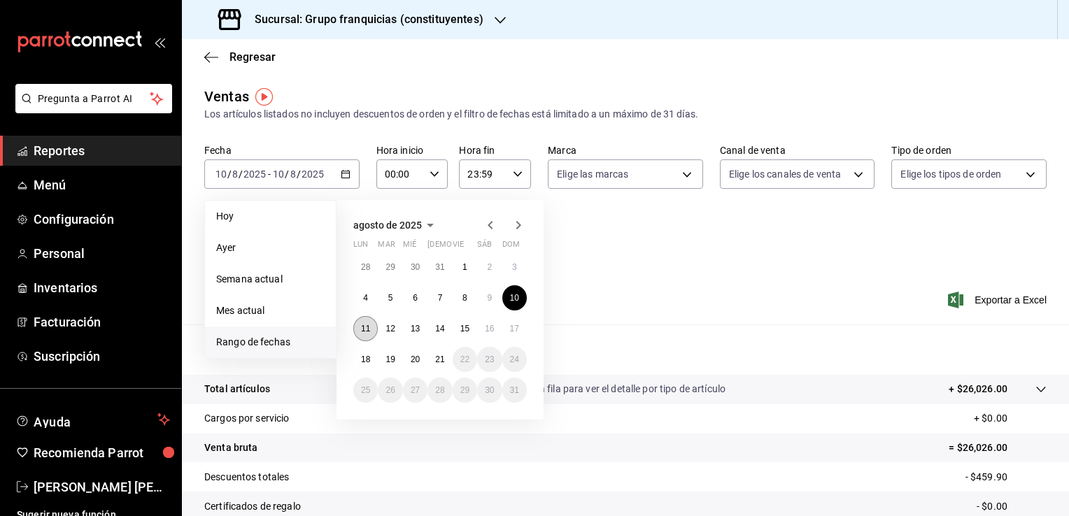
click at [367, 337] on button "11" at bounding box center [365, 328] width 24 height 25
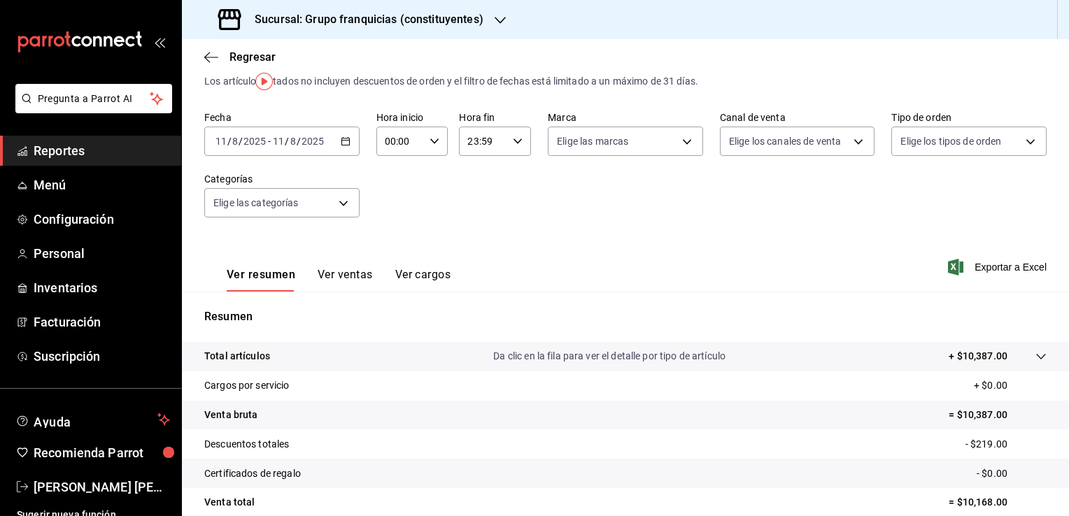
scroll to position [14, 0]
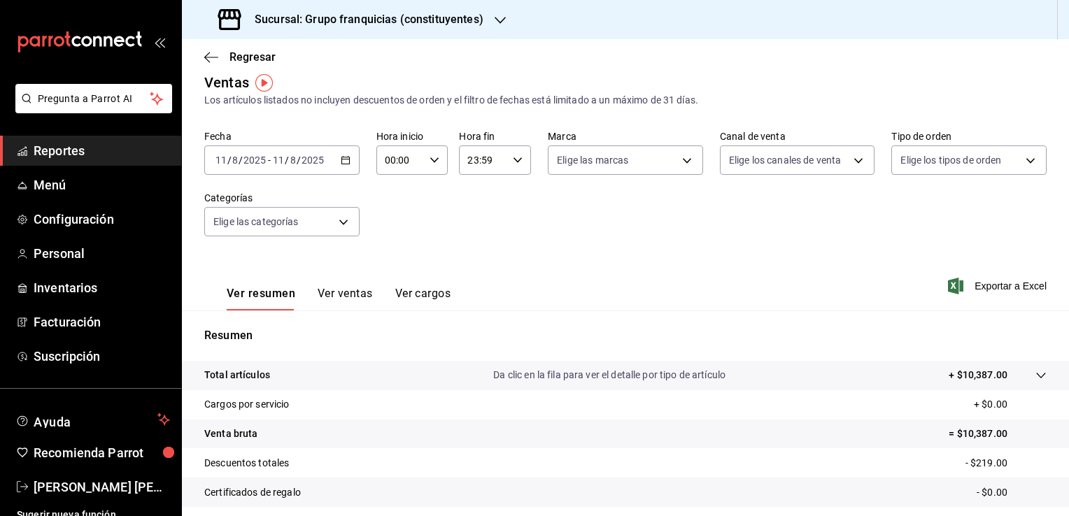
click at [344, 163] on icon "button" at bounding box center [346, 160] width 10 height 10
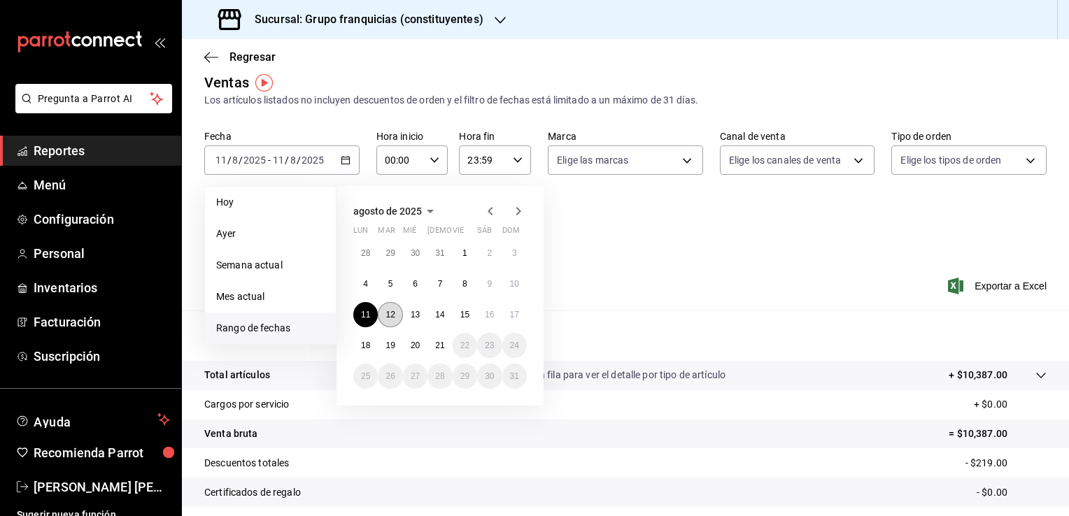
click at [392, 317] on abbr "12" at bounding box center [389, 315] width 9 height 10
click at [392, 316] on abbr "12" at bounding box center [389, 315] width 9 height 10
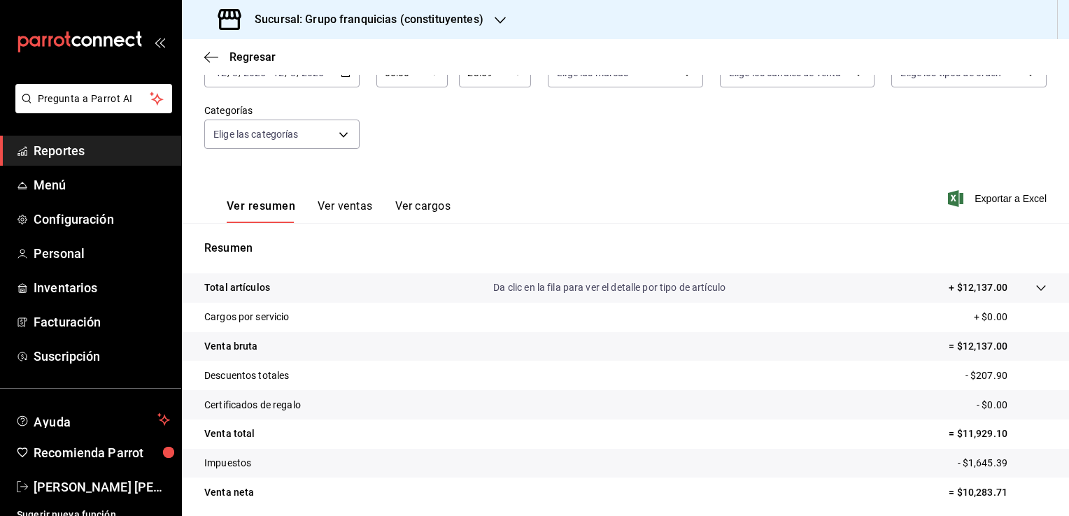
scroll to position [70, 0]
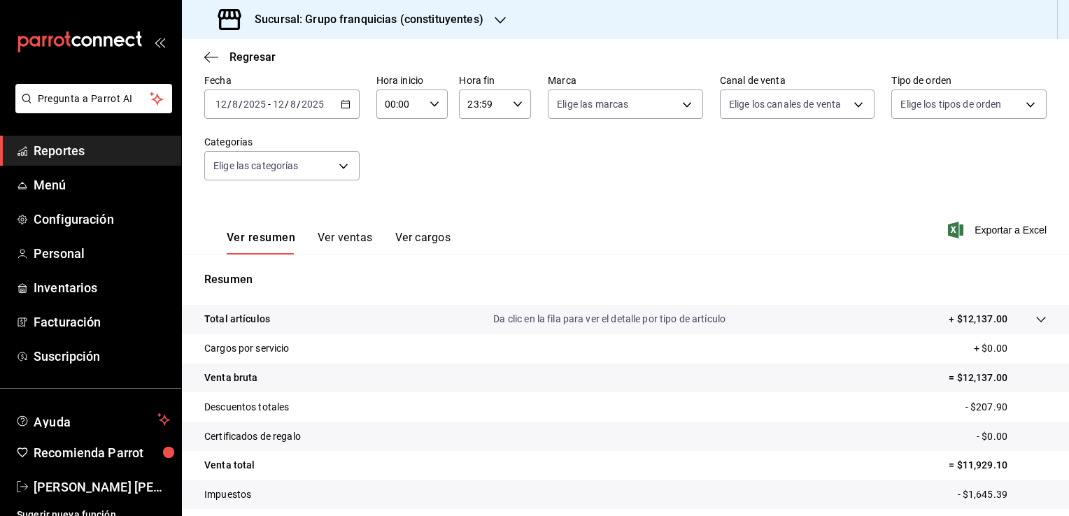
click at [343, 107] on icon "button" at bounding box center [346, 104] width 10 height 10
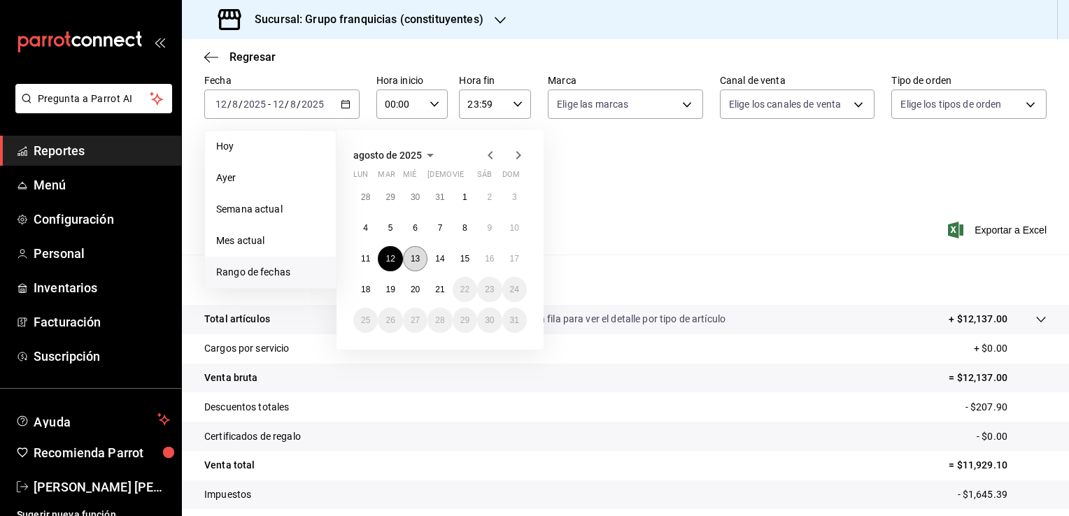
click at [414, 260] on abbr "13" at bounding box center [415, 259] width 9 height 10
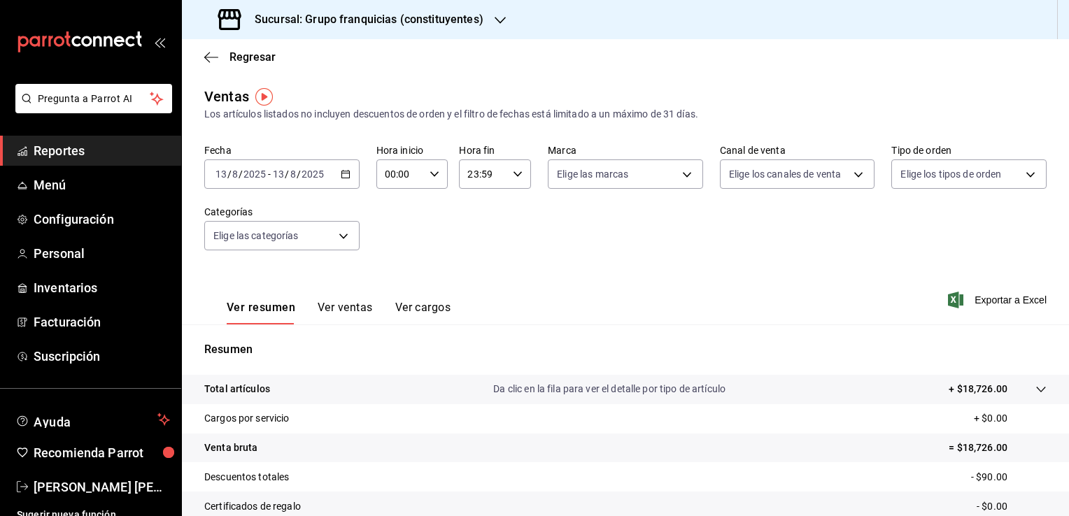
click at [347, 176] on icon "button" at bounding box center [346, 174] width 10 height 10
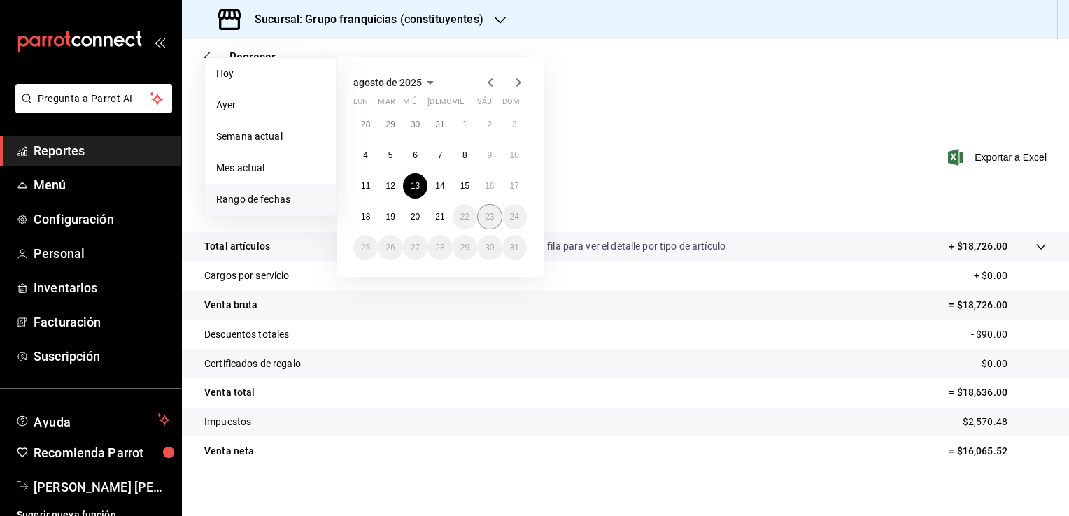
scroll to position [154, 0]
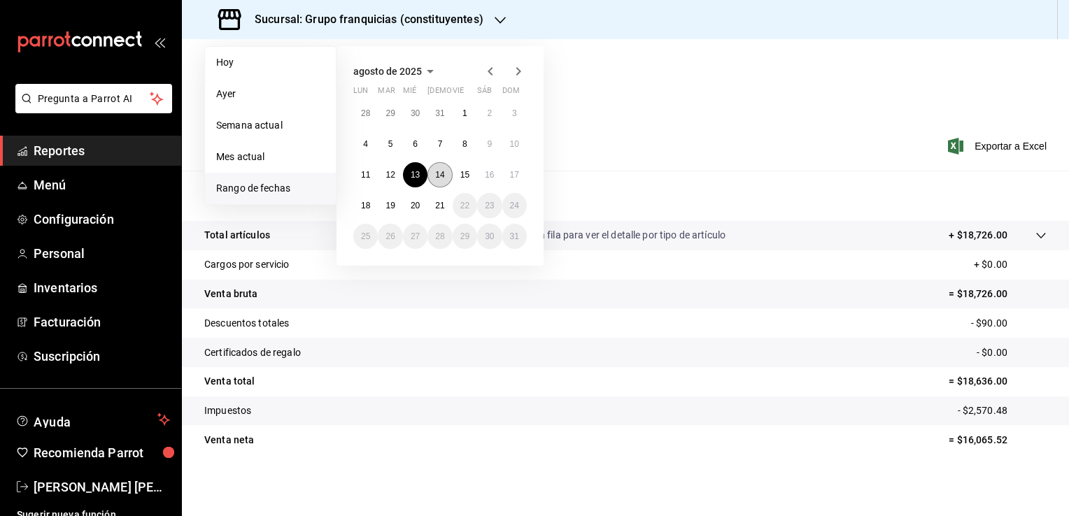
click at [430, 177] on button "14" at bounding box center [439, 174] width 24 height 25
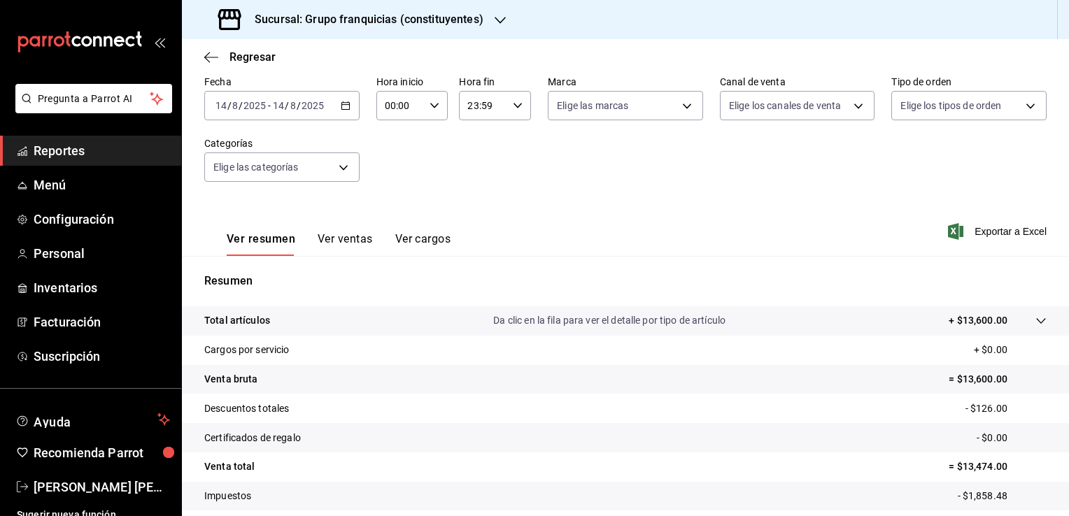
scroll to position [14, 0]
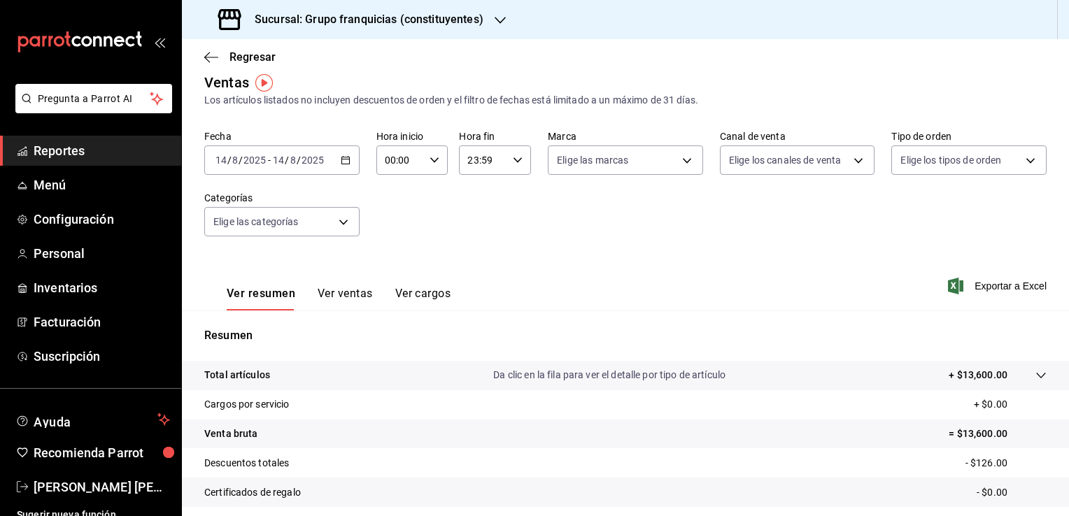
click at [333, 161] on div "2025-08-14 14 / 8 / 2025 - 2025-08-14 14 / 8 / 2025" at bounding box center [281, 159] width 155 height 29
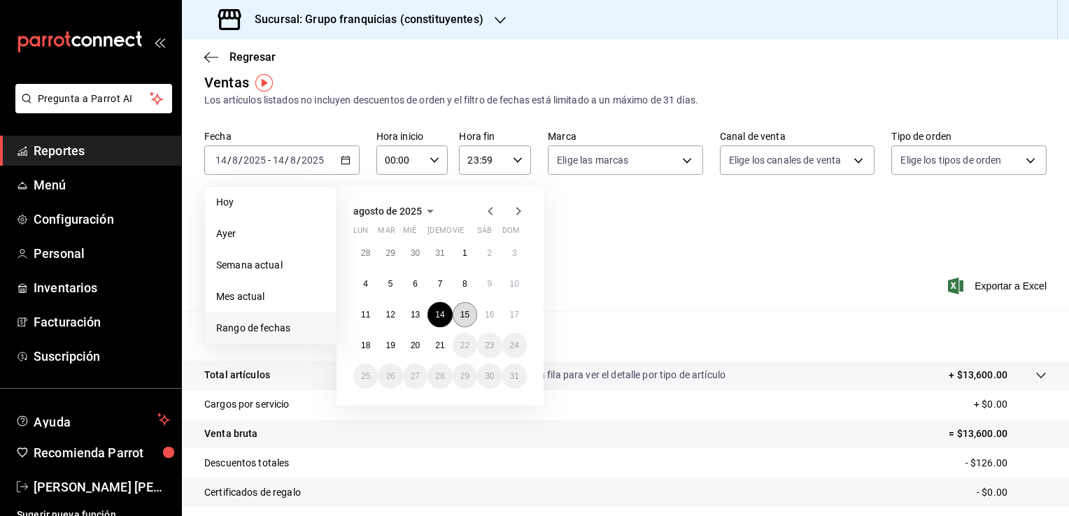
click at [464, 320] on button "15" at bounding box center [465, 314] width 24 height 25
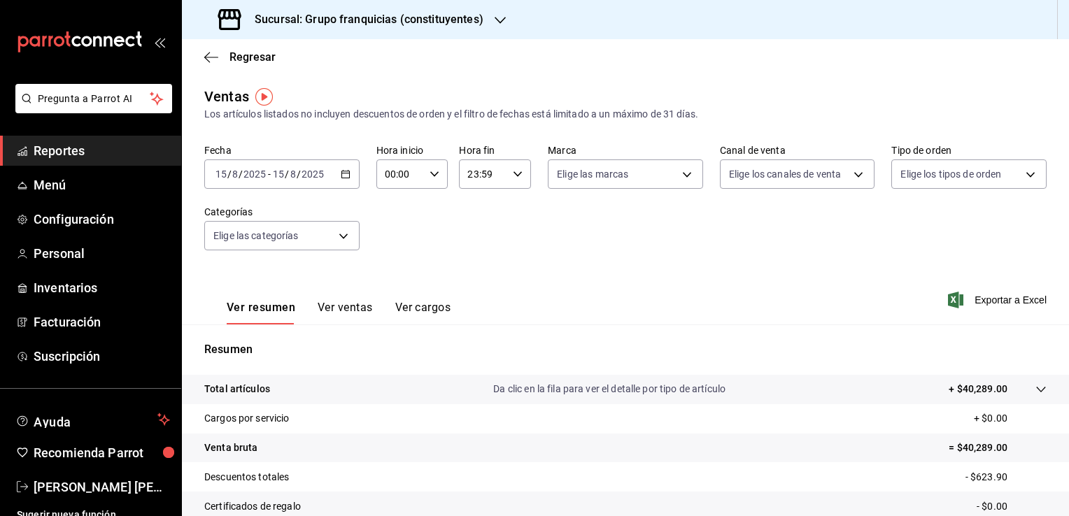
click at [350, 175] on div "2025-08-15 15 / 8 / 2025 - 2025-08-15 15 / 8 / 2025" at bounding box center [281, 173] width 155 height 29
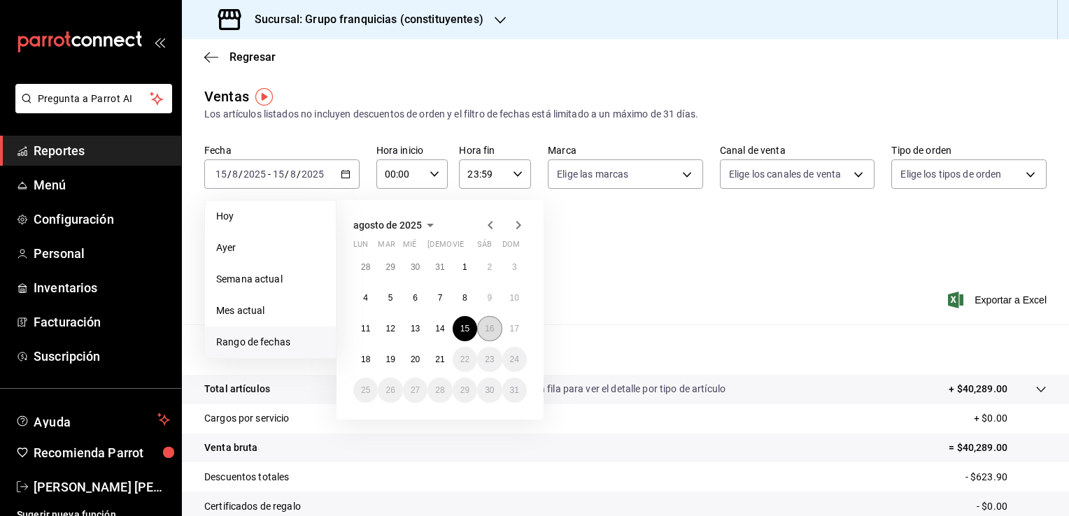
click at [495, 334] on button "16" at bounding box center [489, 328] width 24 height 25
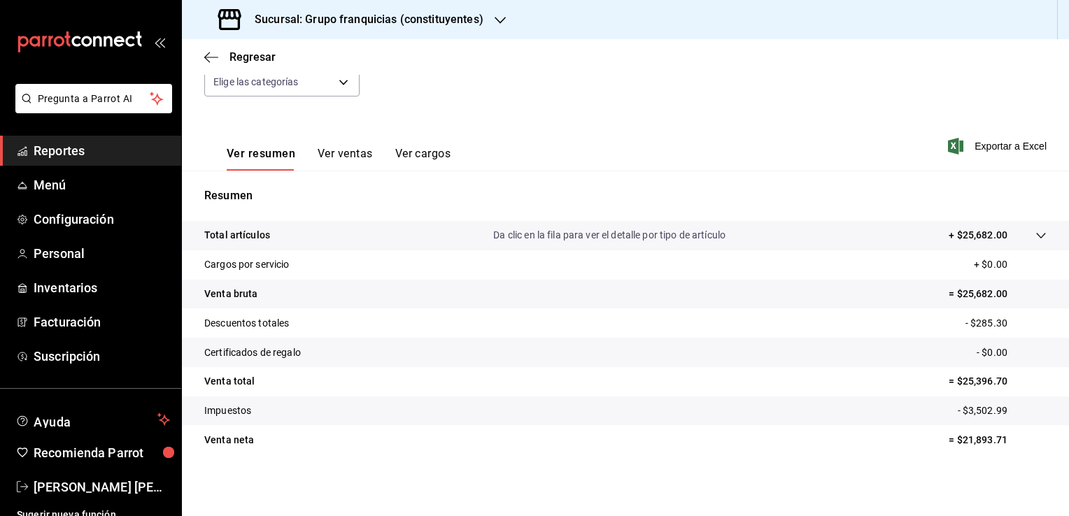
scroll to position [14, 0]
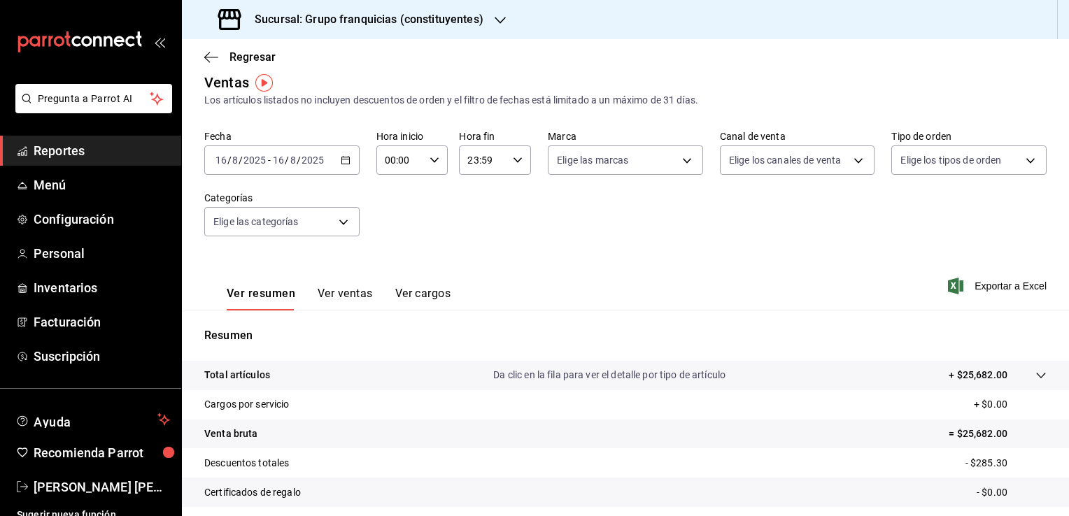
click at [339, 155] on div "2025-08-16 16 / 8 / 2025 - 2025-08-16 16 / 8 / 2025" at bounding box center [281, 159] width 155 height 29
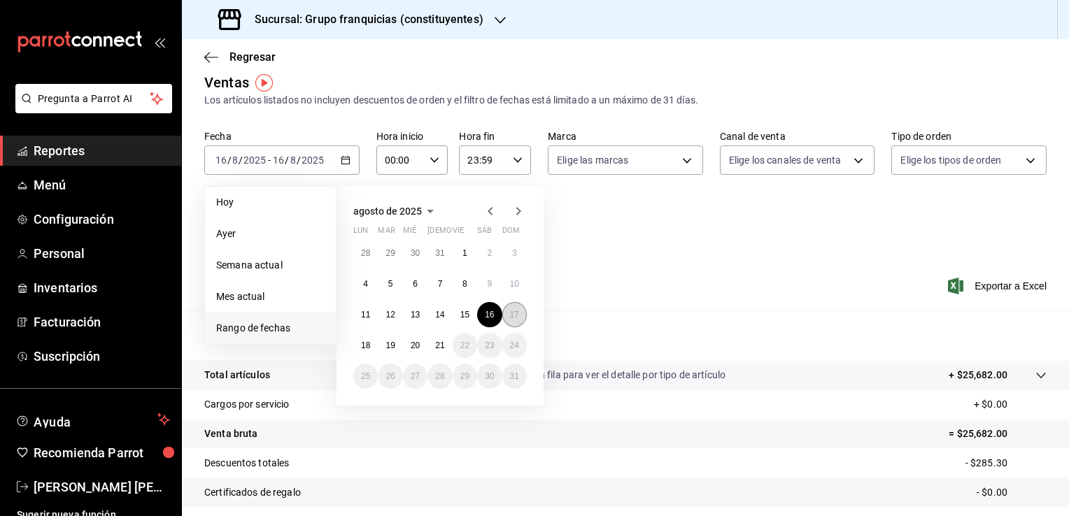
click at [516, 318] on abbr "17" at bounding box center [514, 315] width 9 height 10
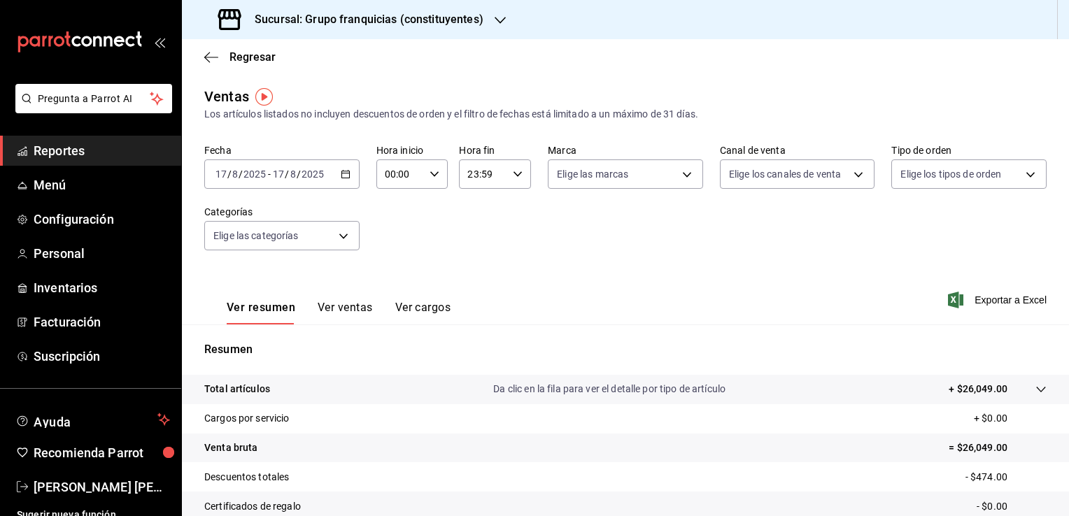
click at [344, 172] on icon "button" at bounding box center [346, 174] width 10 height 10
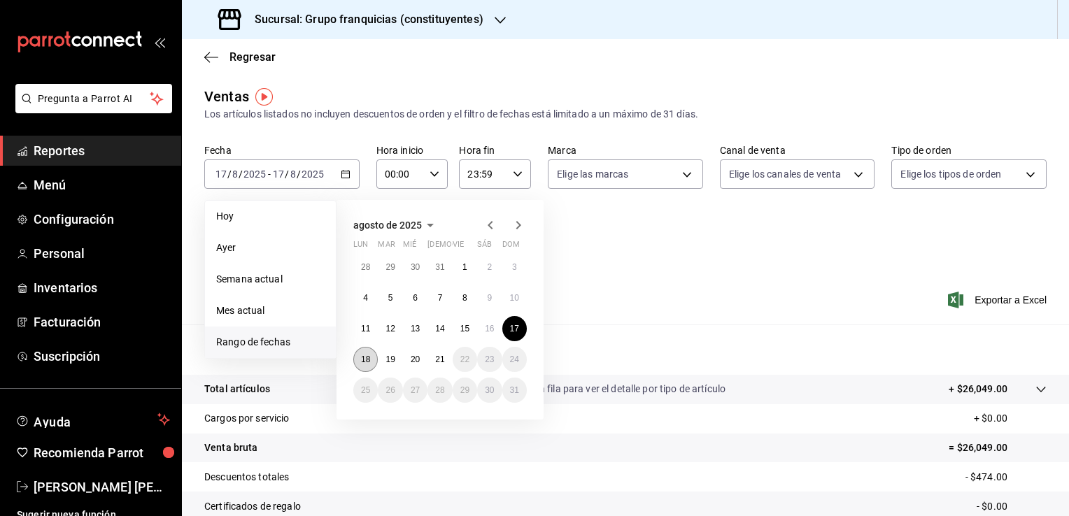
click at [365, 355] on abbr "18" at bounding box center [365, 360] width 9 height 10
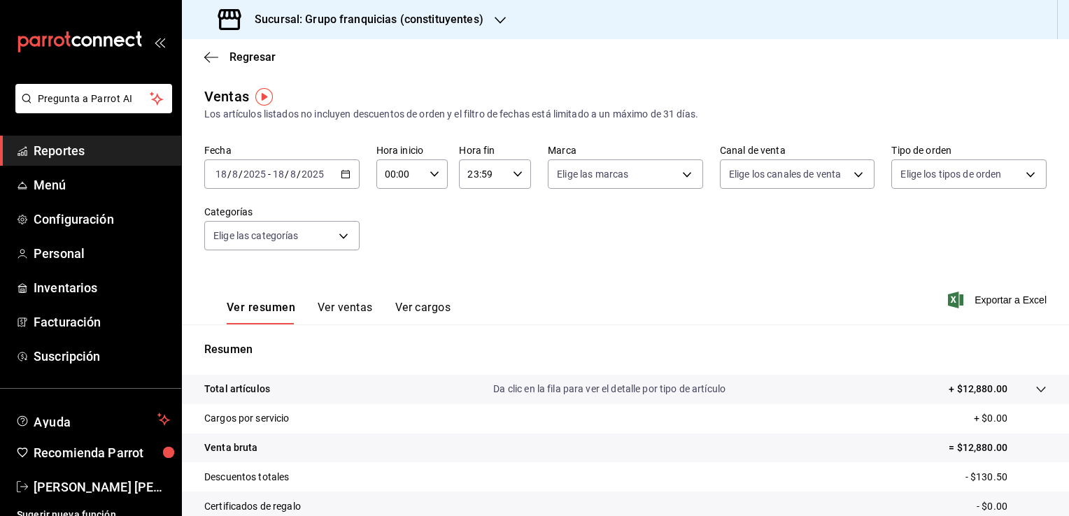
click at [344, 175] on icon "button" at bounding box center [346, 174] width 10 height 10
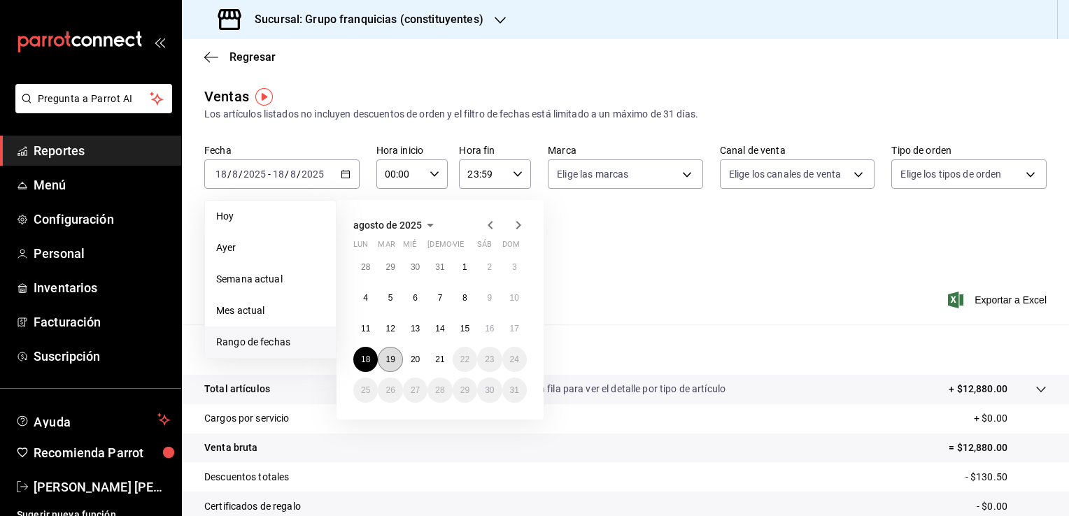
click at [399, 357] on button "19" at bounding box center [390, 359] width 24 height 25
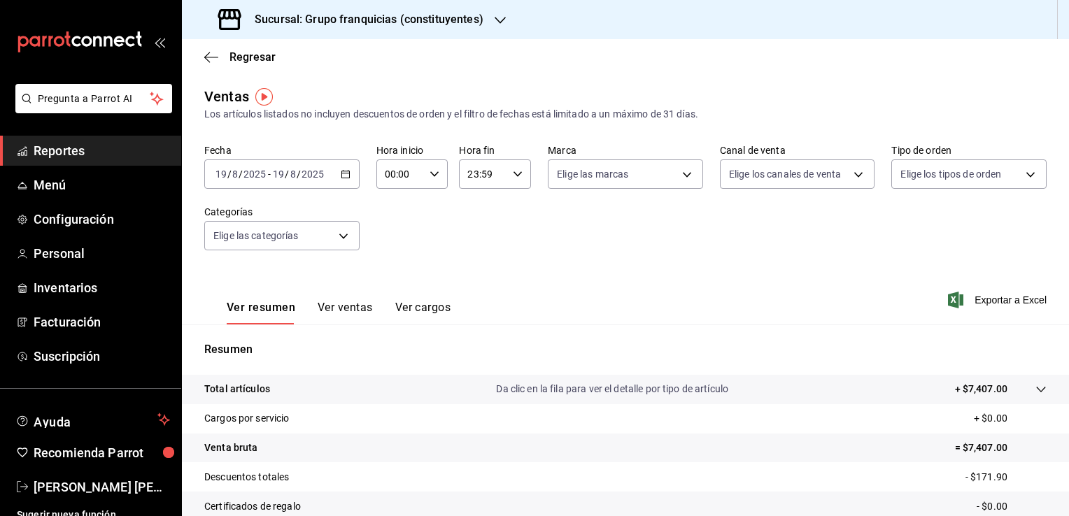
click at [340, 186] on div "2025-08-19 19 / 8 / 2025 - 2025-08-19 19 / 8 / 2025" at bounding box center [281, 173] width 155 height 29
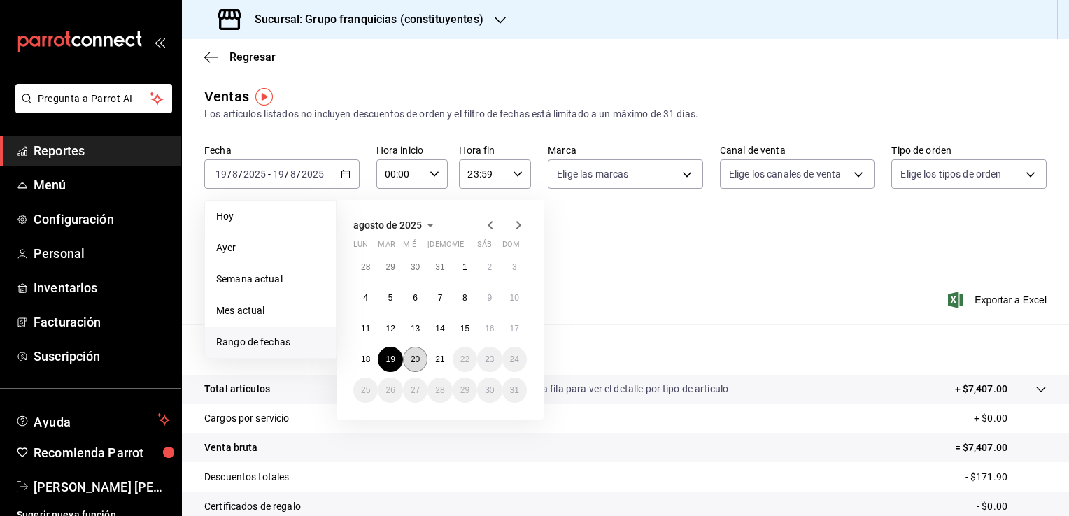
click at [420, 353] on button "20" at bounding box center [415, 359] width 24 height 25
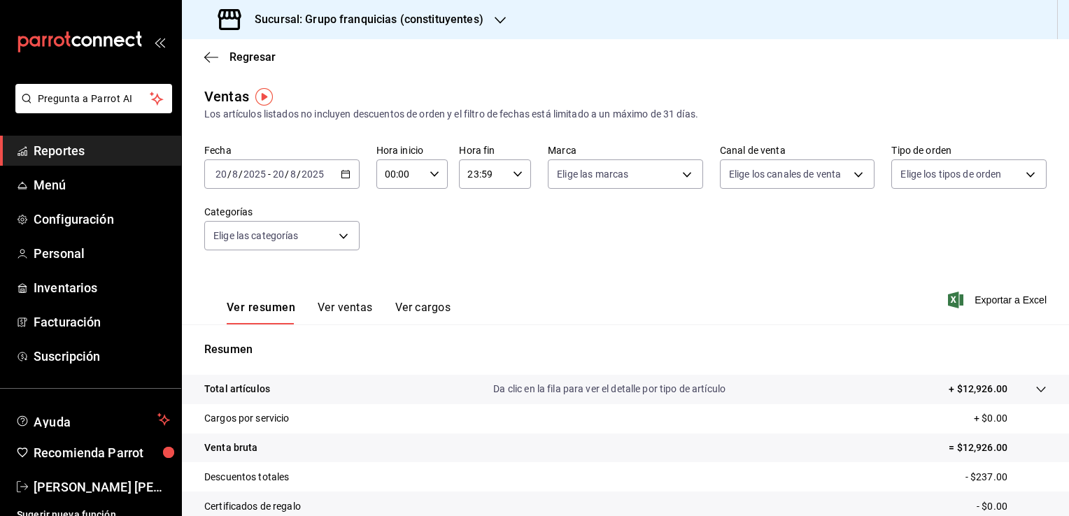
click at [353, 180] on div "2025-08-20 20 / 8 / 2025 - 2025-08-20 20 / 8 / 2025" at bounding box center [281, 173] width 155 height 29
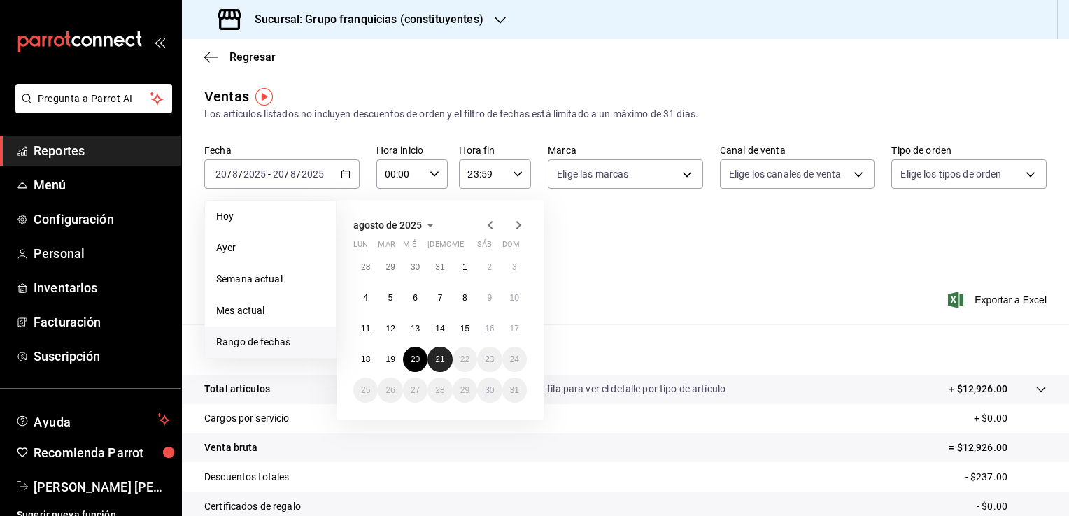
click at [439, 368] on button "21" at bounding box center [439, 359] width 24 height 25
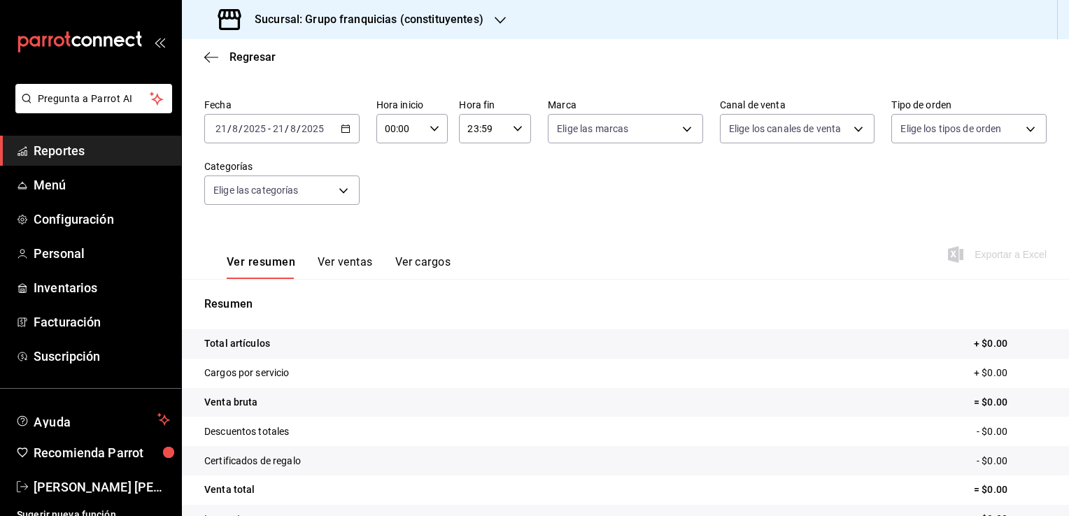
scroll to position [70, 0]
